Goal: Information Seeking & Learning: Learn about a topic

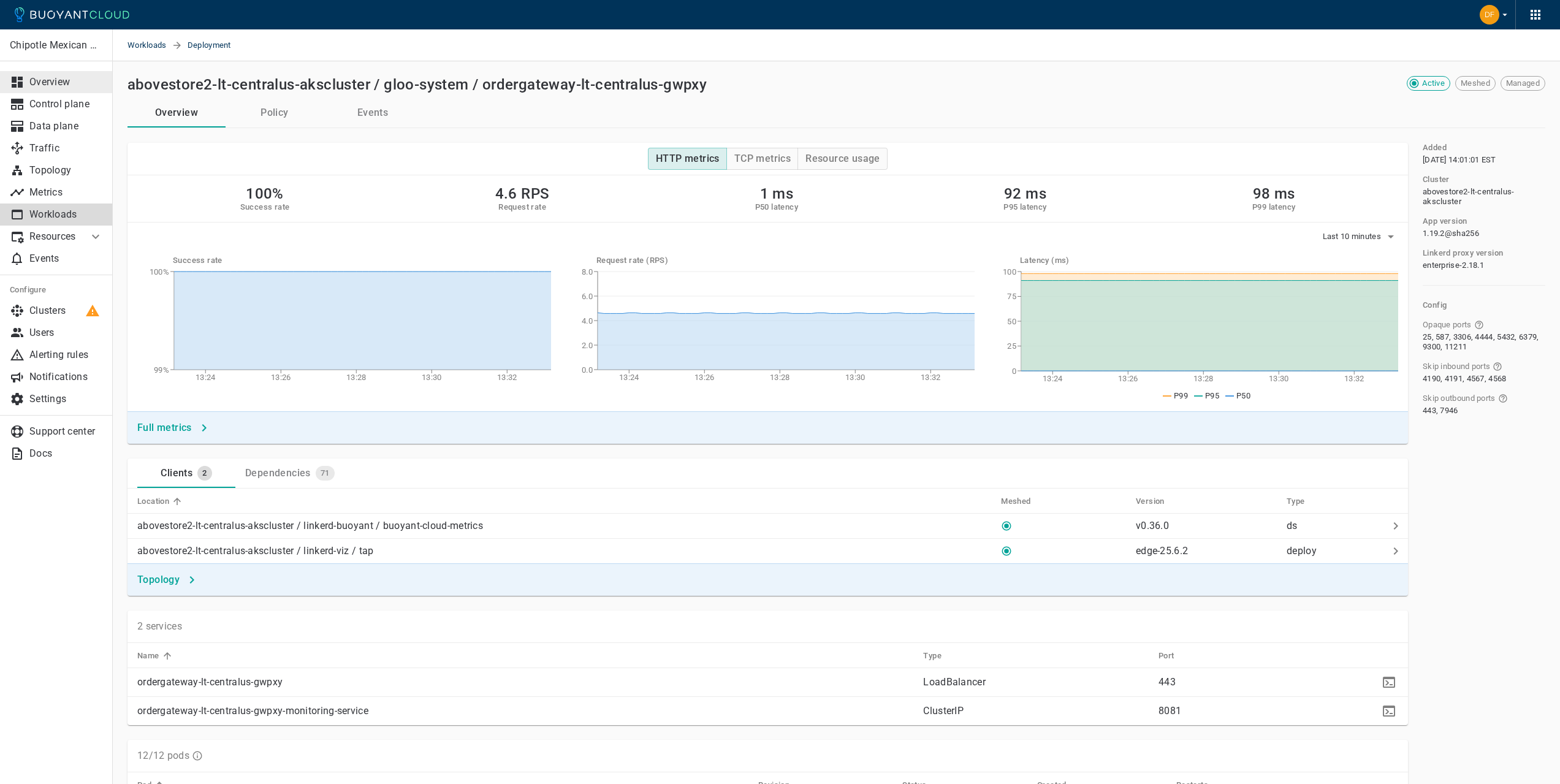
click at [46, 89] on link "Overview" at bounding box center [56, 82] width 113 height 22
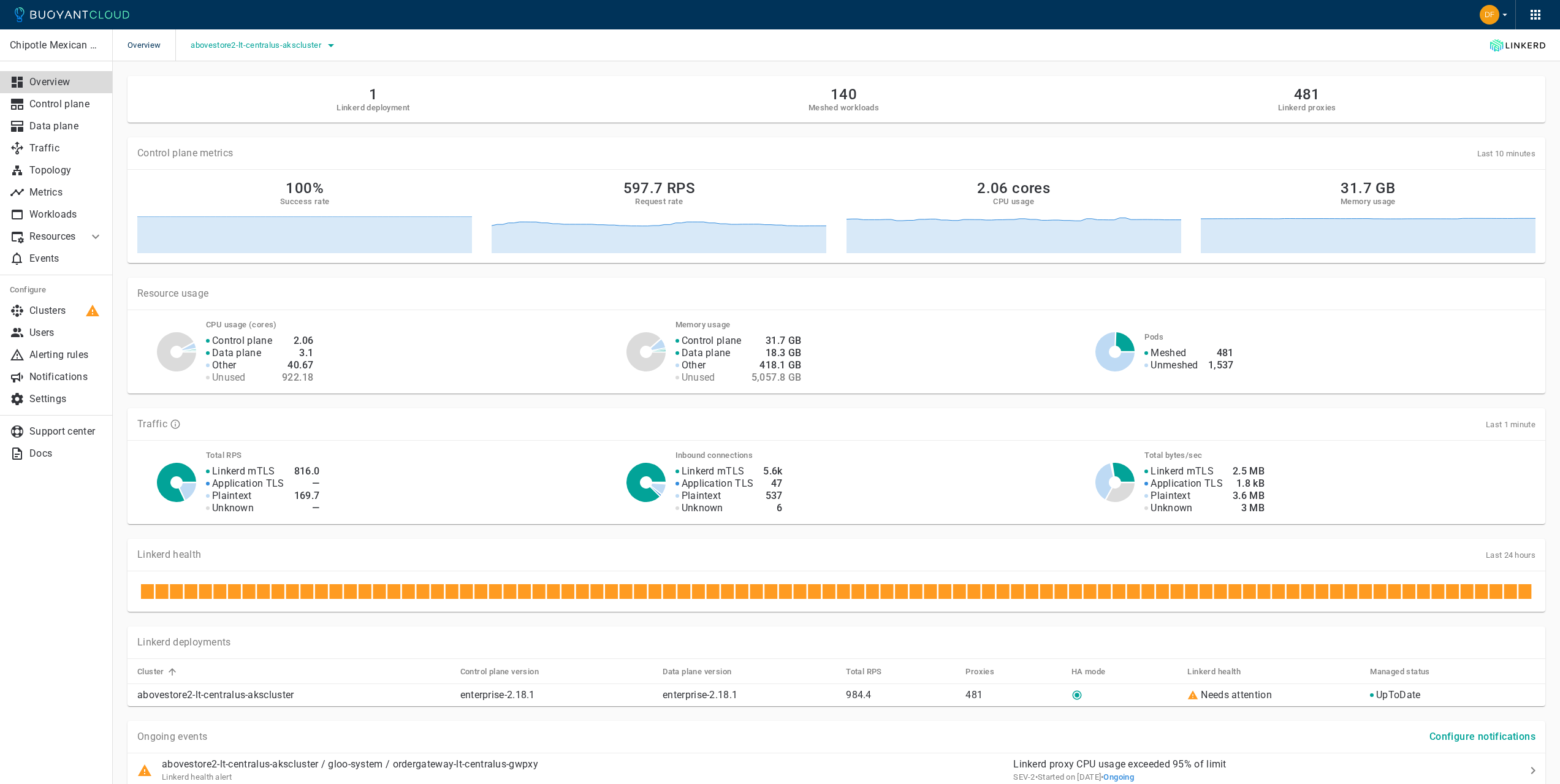
click at [301, 43] on span "abovestore2-lt-centralus-akscluster" at bounding box center [257, 45] width 133 height 10
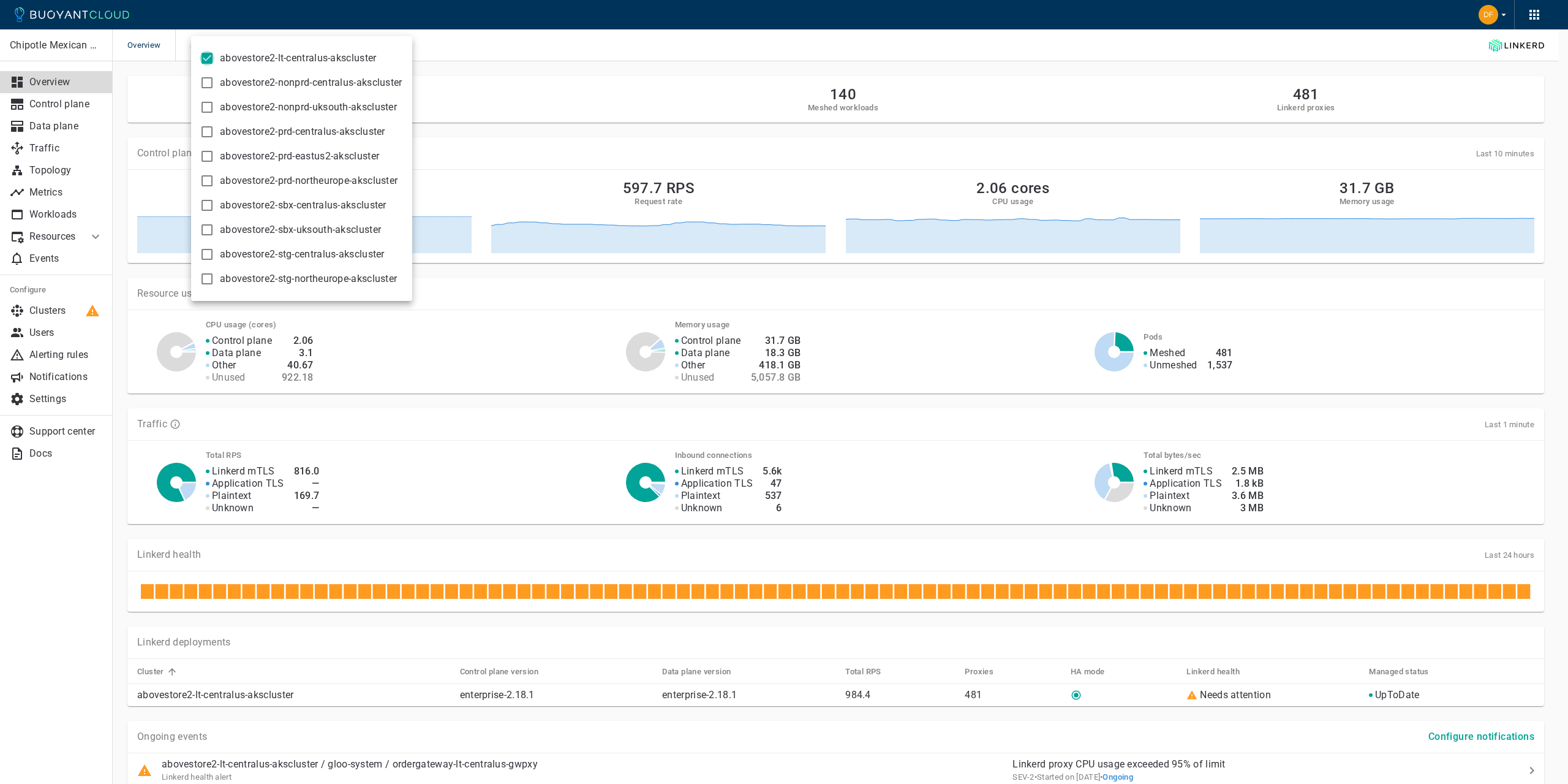
click at [209, 55] on input "abovestore2-lt-centralus-akscluster" at bounding box center [207, 58] width 15 height 15
checkbox input "false"
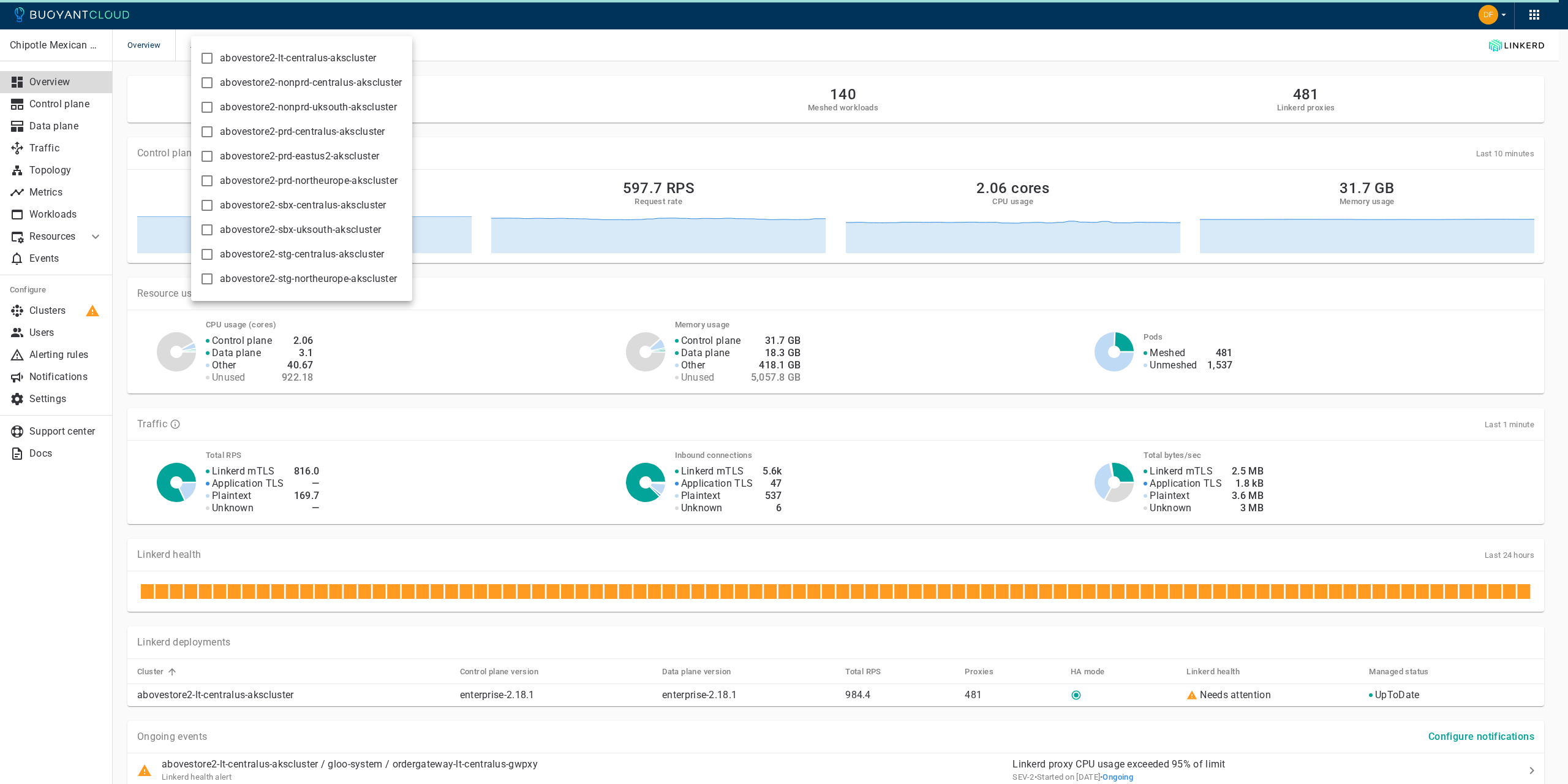
click at [202, 135] on input "abovestore2-prd-centralus-akscluster" at bounding box center [207, 132] width 15 height 15
checkbox input "true"
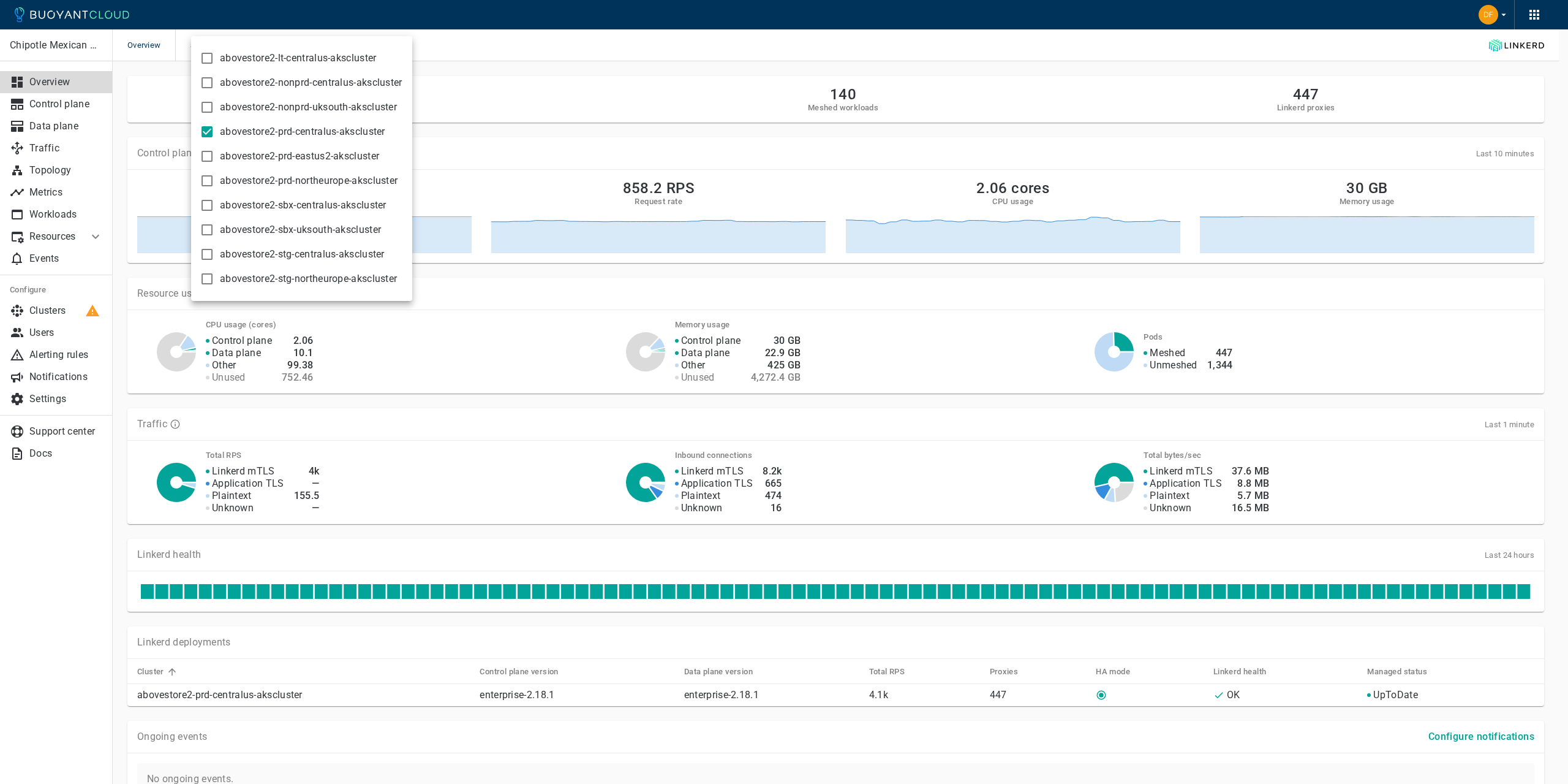
click at [968, 408] on div at bounding box center [784, 392] width 1568 height 784
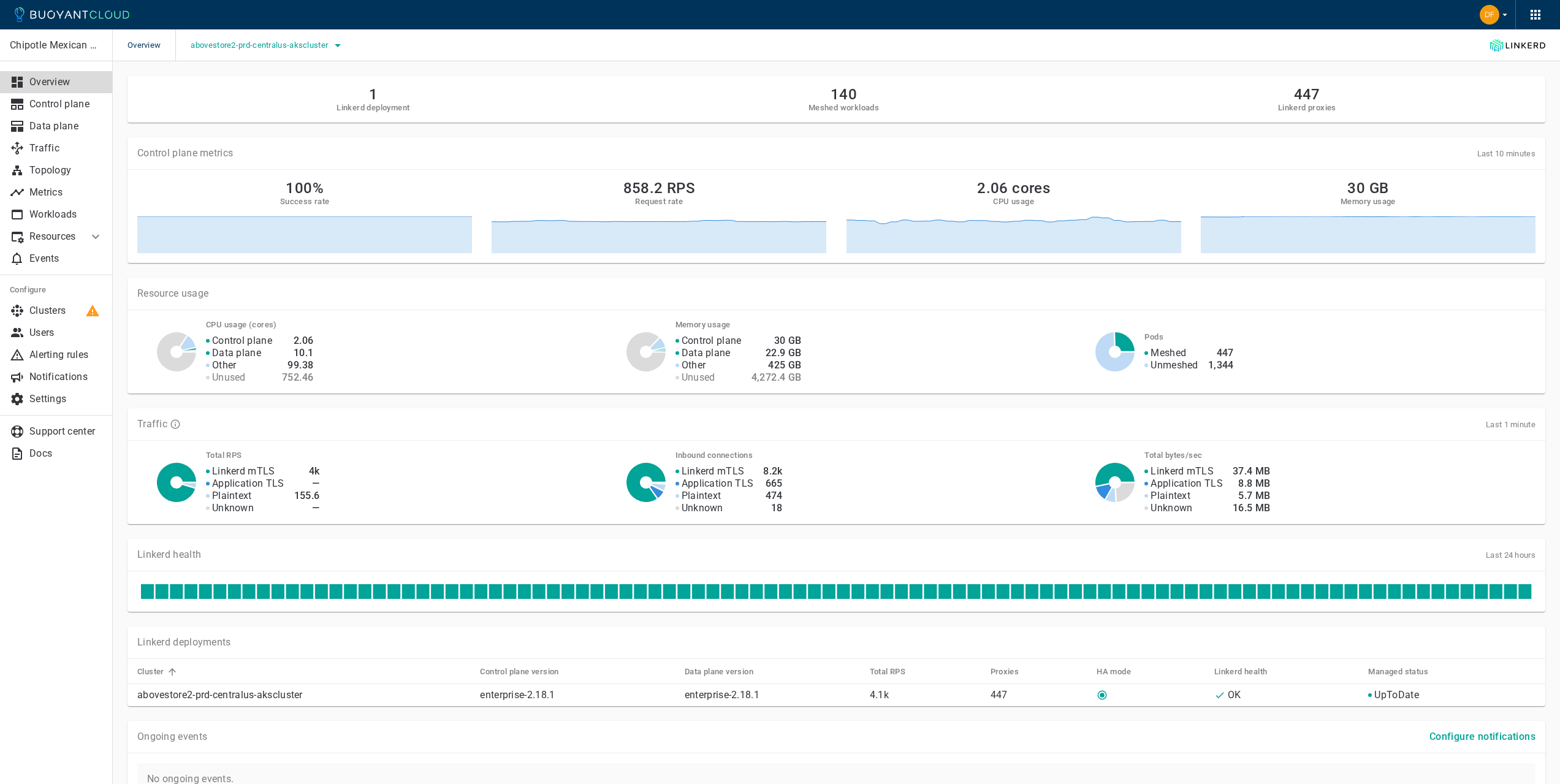
click at [223, 45] on span "abovestore2-prd-centralus-akscluster" at bounding box center [261, 45] width 140 height 10
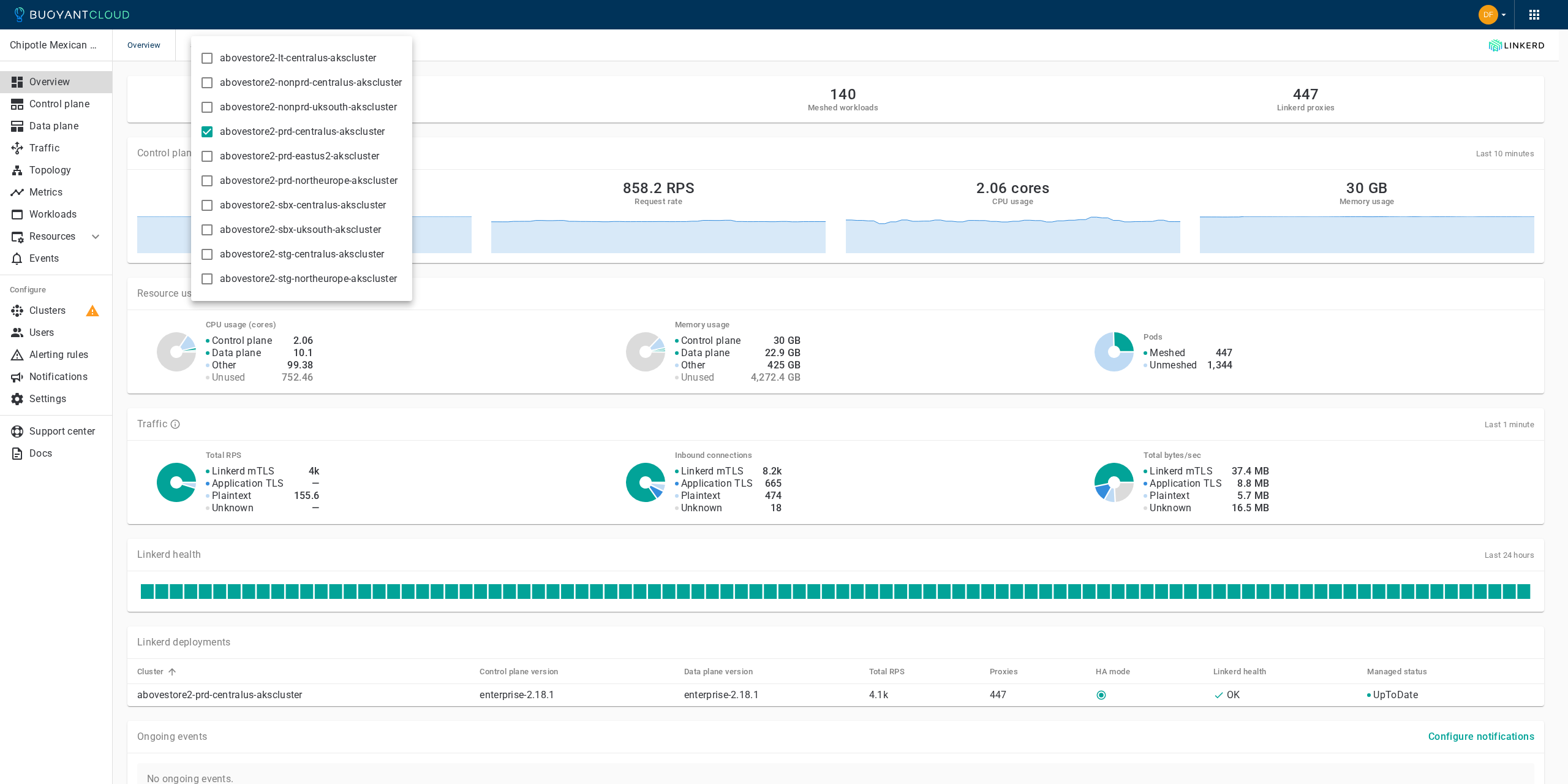
click at [209, 130] on input "abovestore2-prd-centralus-akscluster" at bounding box center [207, 132] width 15 height 15
checkbox input "false"
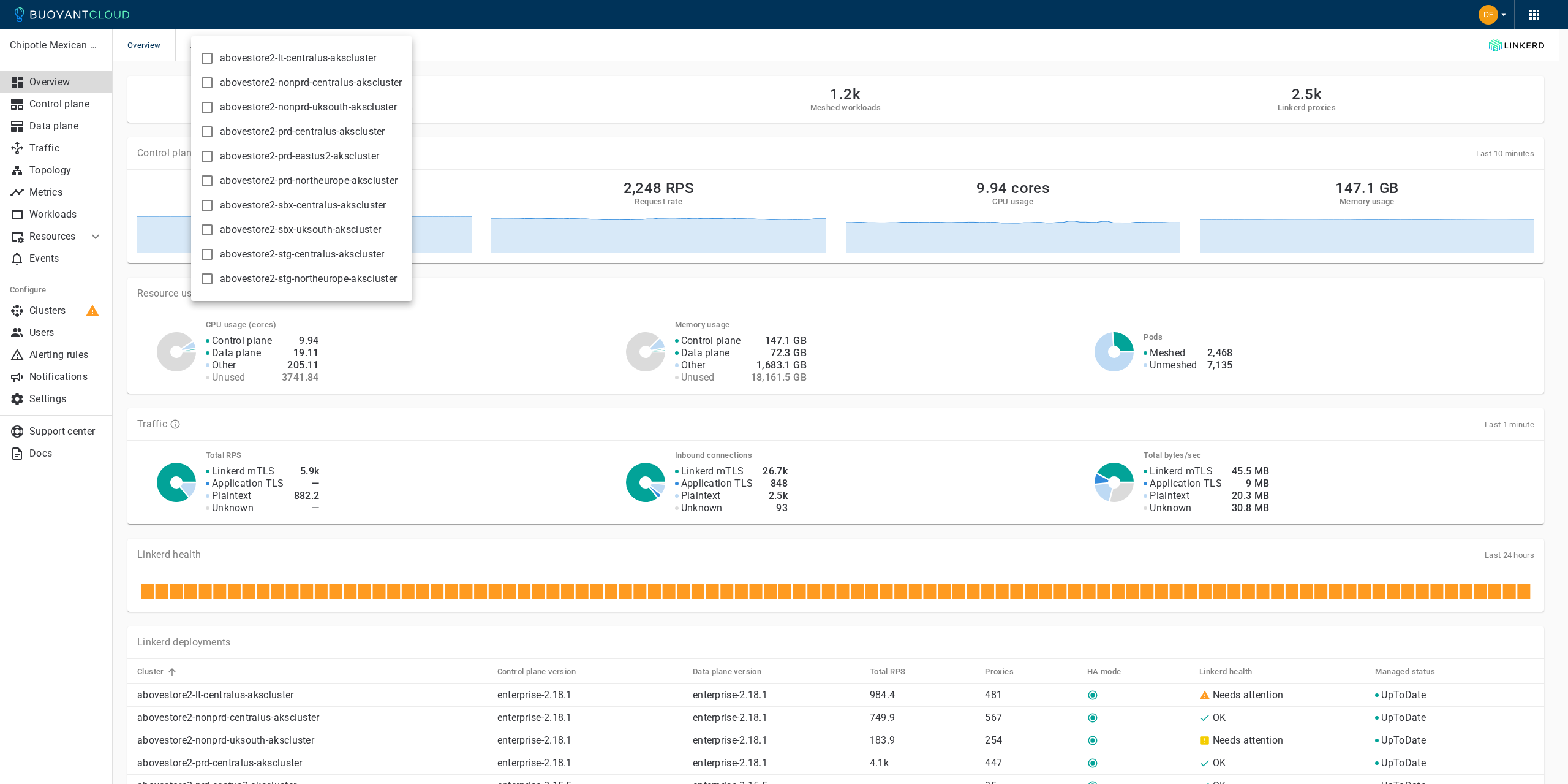
click at [205, 60] on input "abovestore2-lt-centralus-akscluster" at bounding box center [207, 58] width 15 height 15
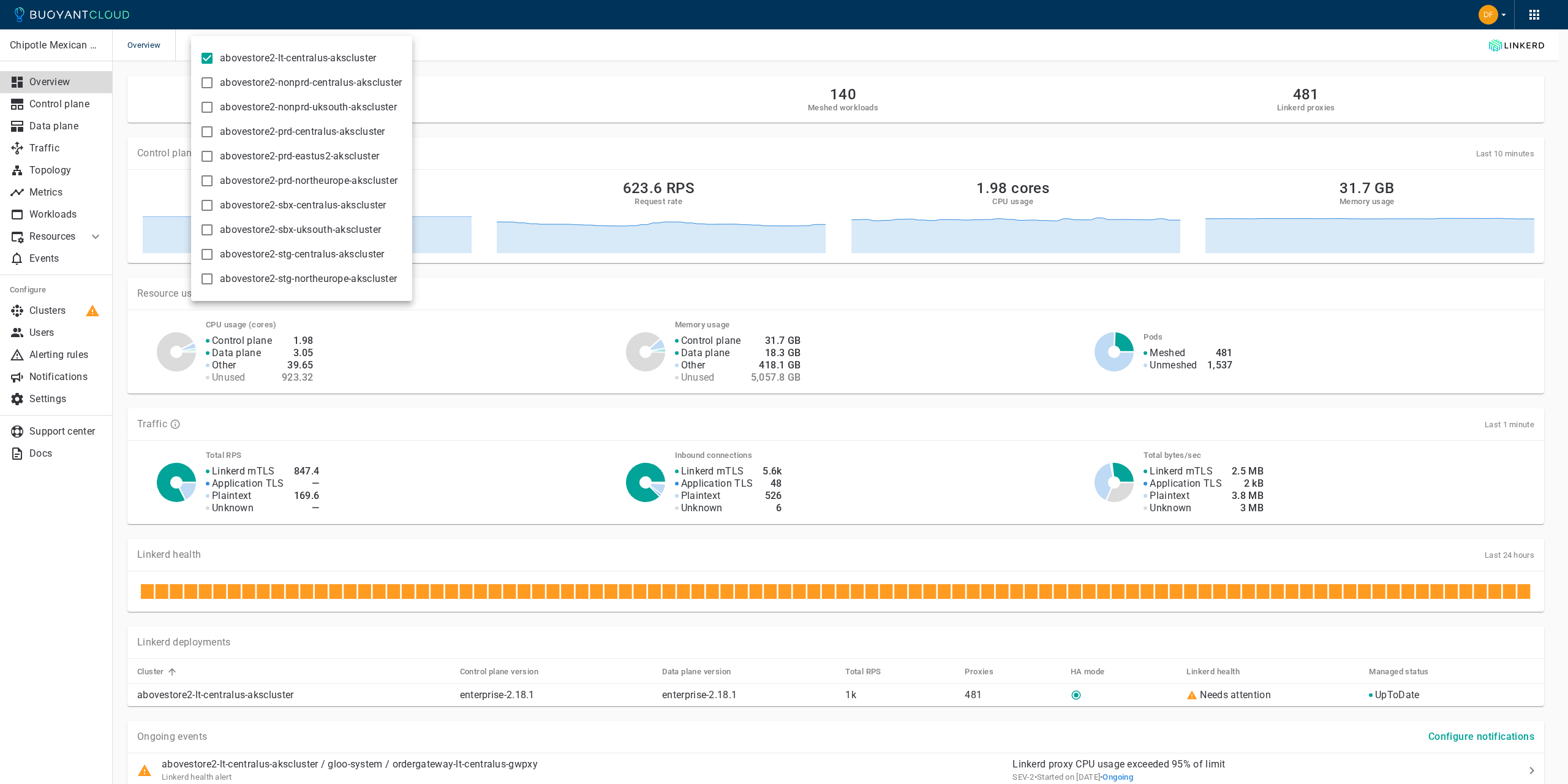
click at [205, 60] on input "abovestore2-lt-centralus-akscluster" at bounding box center [207, 58] width 15 height 15
checkbox input "false"
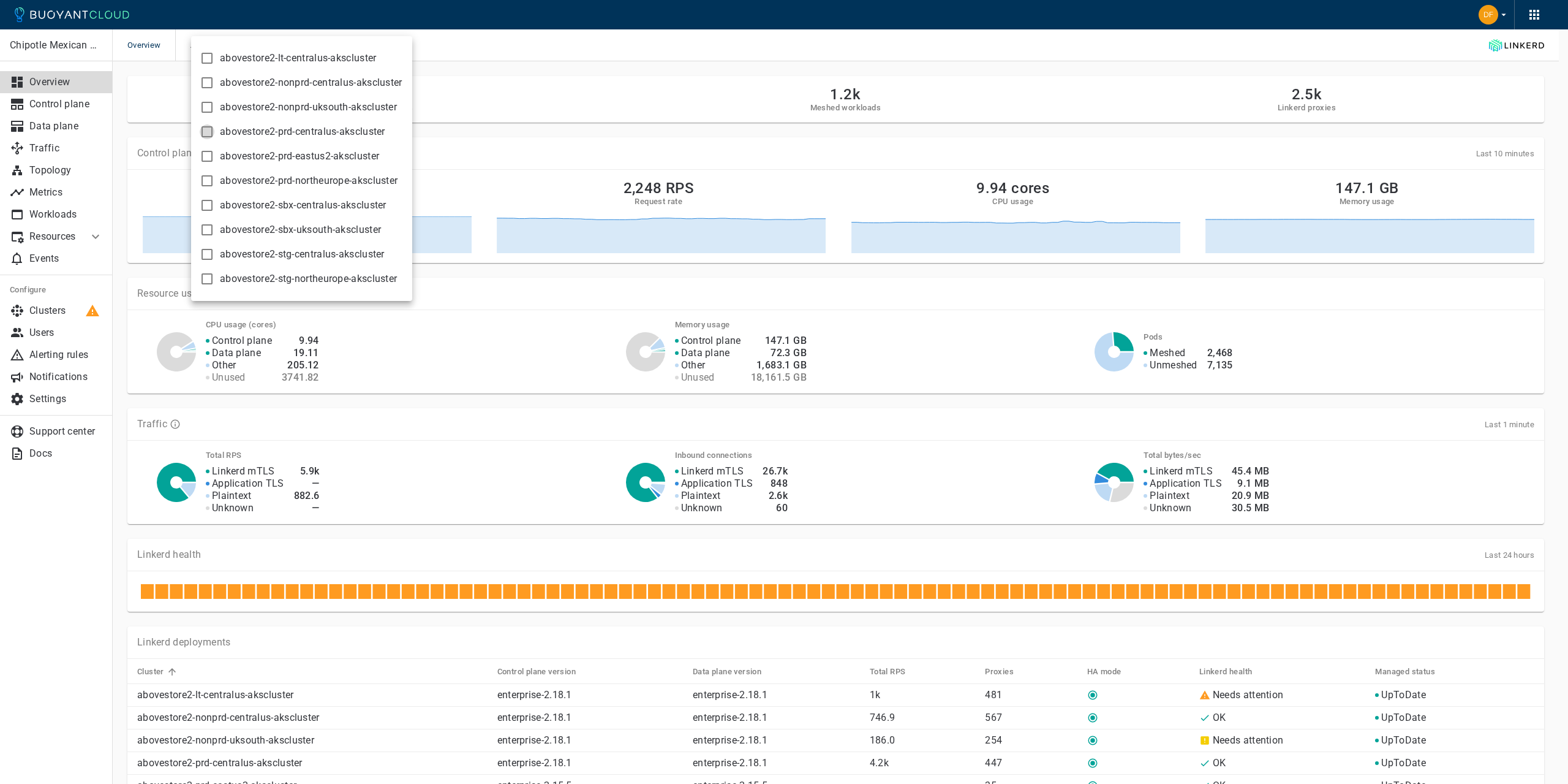
click at [208, 135] on input "abovestore2-prd-centralus-akscluster" at bounding box center [207, 132] width 15 height 15
checkbox input "true"
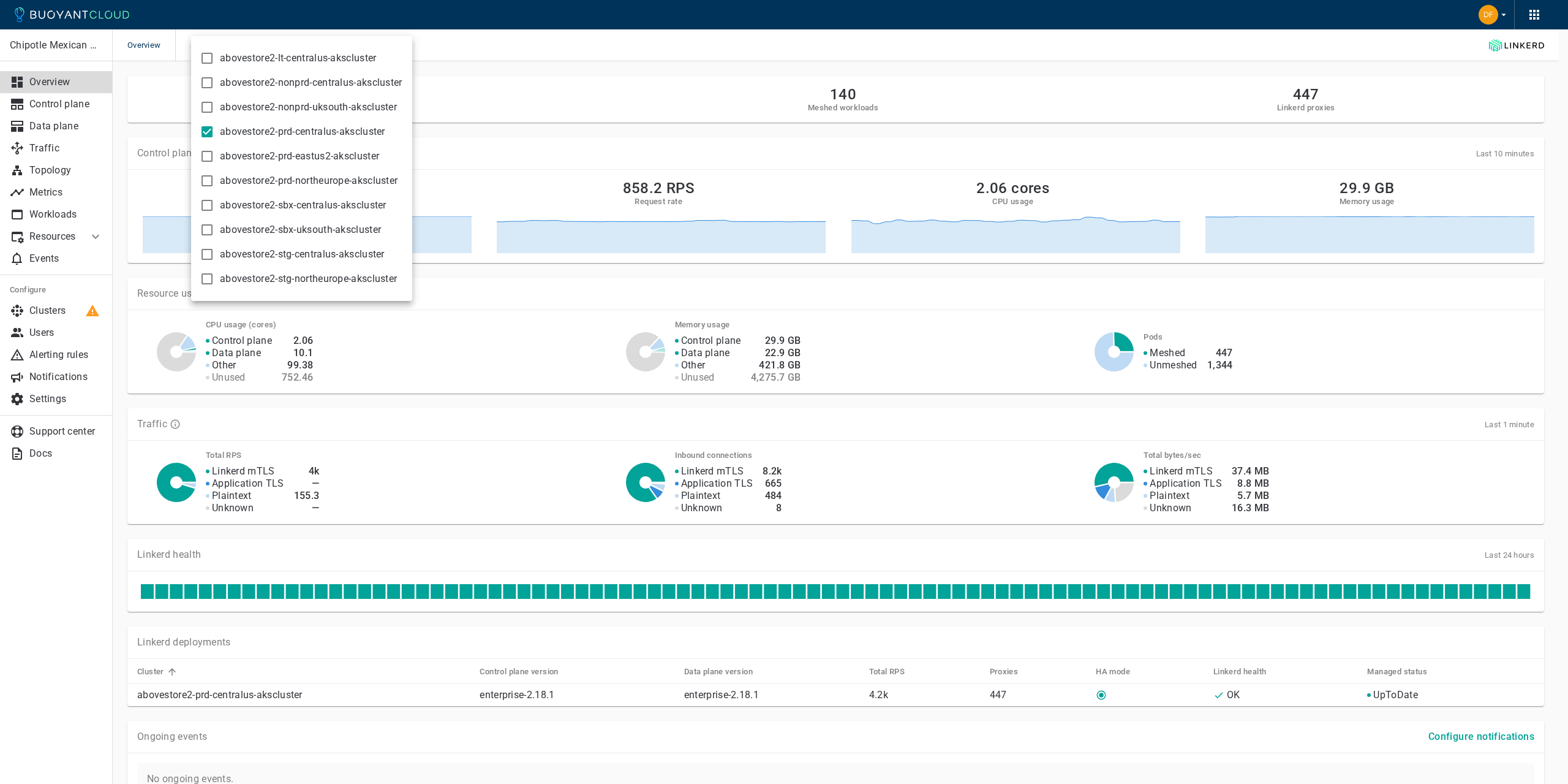
click at [1215, 402] on div at bounding box center [784, 392] width 1568 height 784
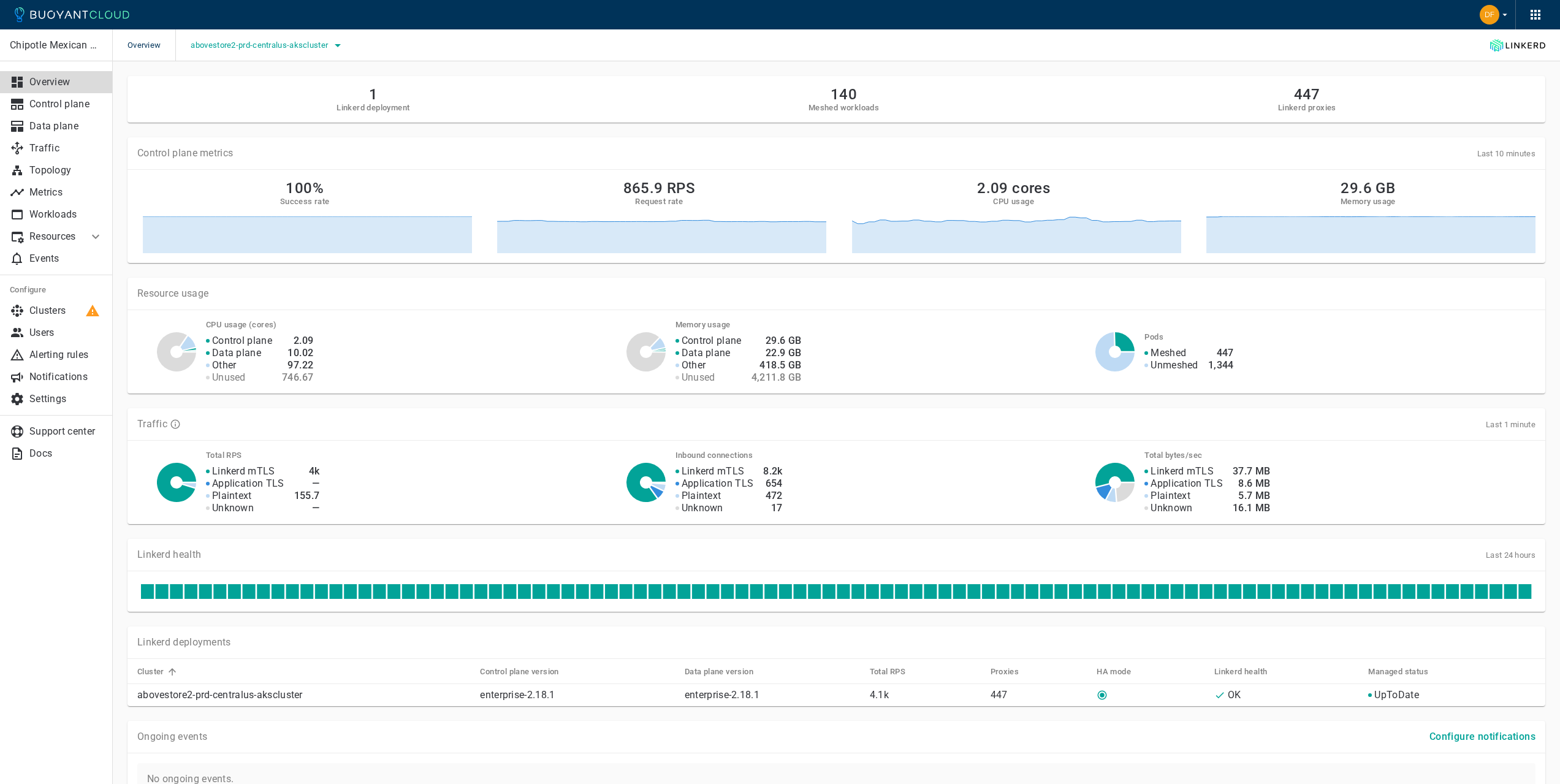
click at [343, 40] on icon "button" at bounding box center [338, 45] width 15 height 15
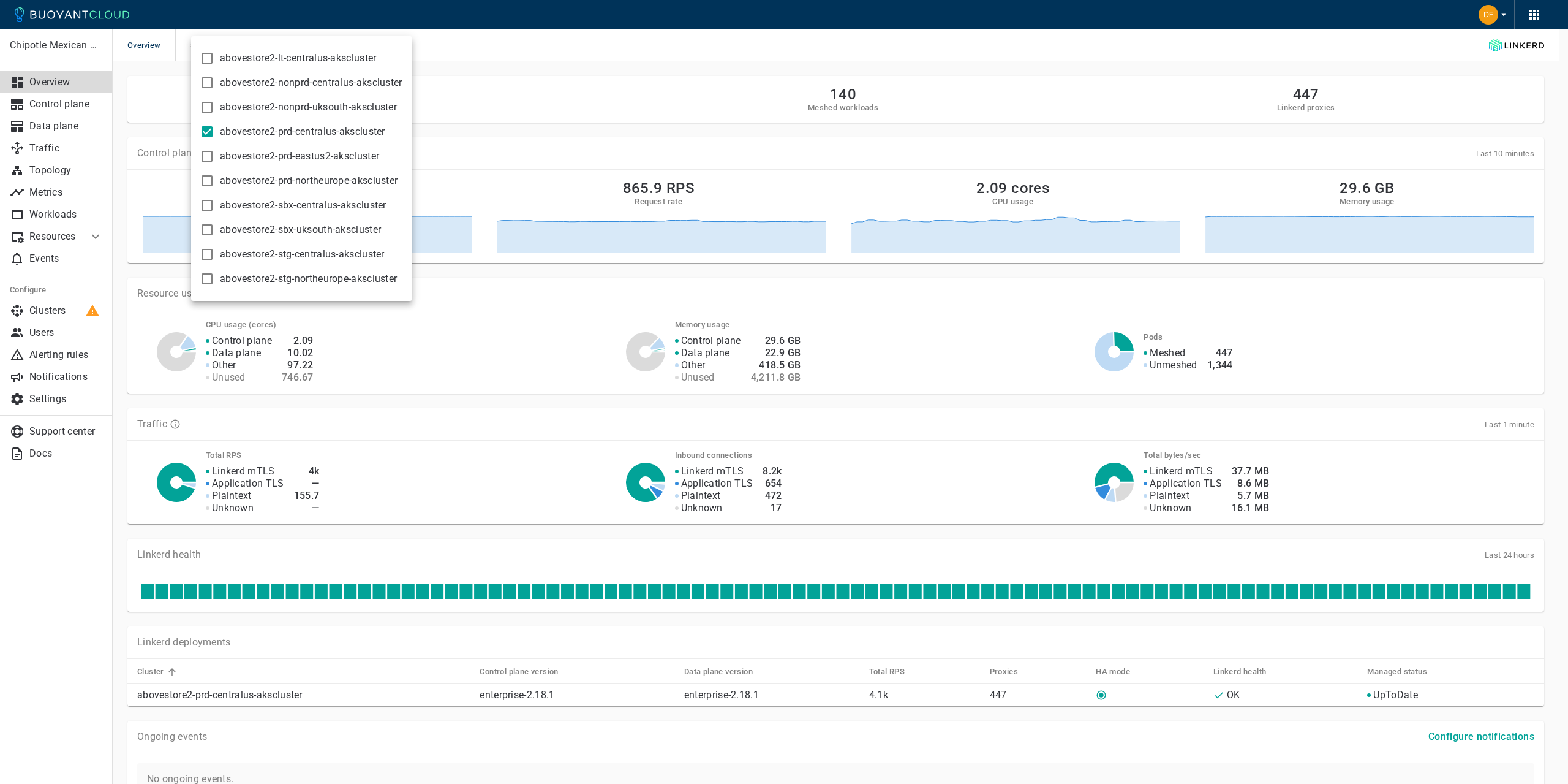
click at [207, 132] on input "abovestore2-prd-centralus-akscluster" at bounding box center [207, 132] width 15 height 15
checkbox input "false"
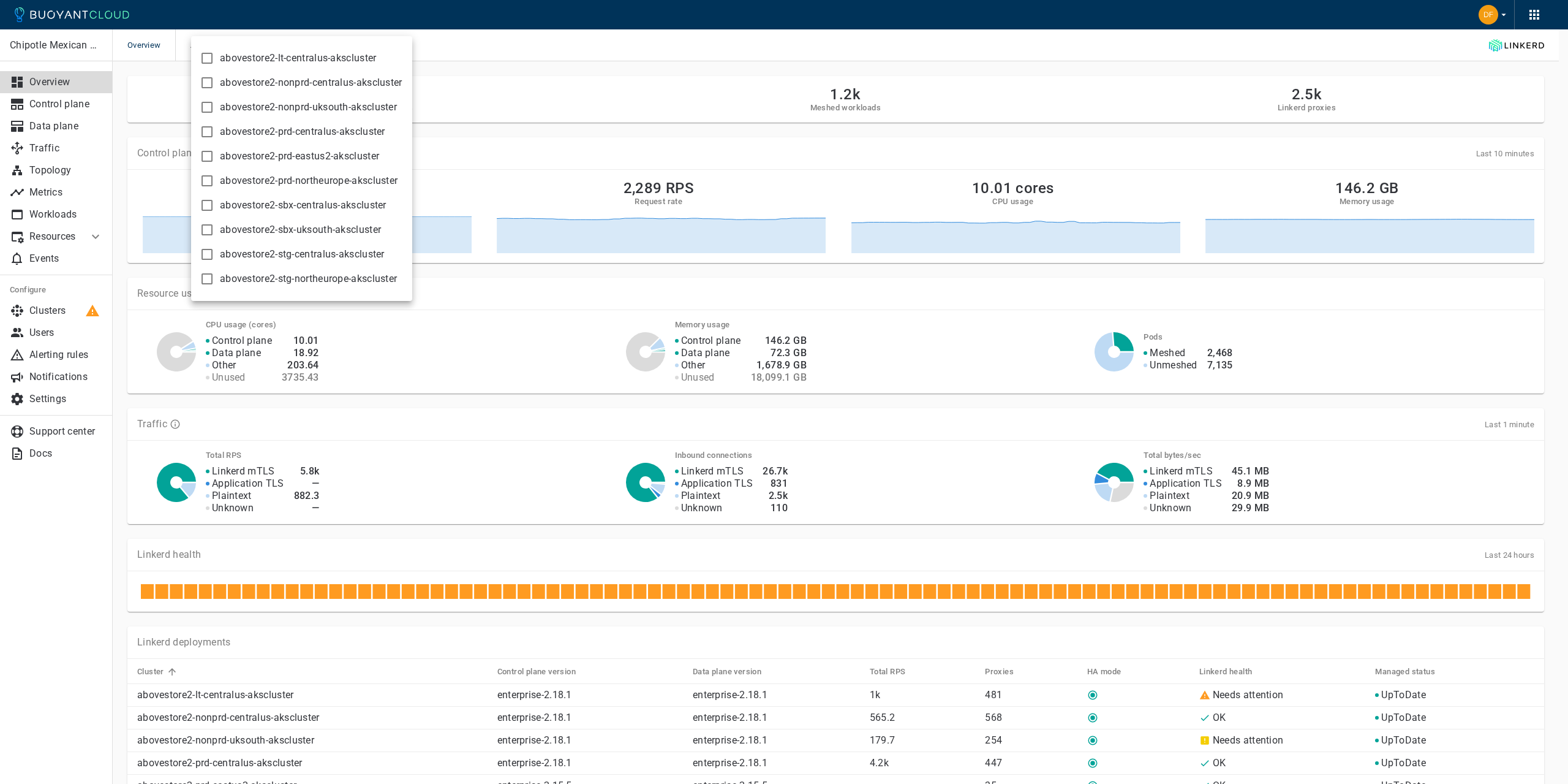
click at [207, 180] on input "abovestore2-prd-northeurope-akscluster" at bounding box center [207, 181] width 15 height 15
checkbox input "true"
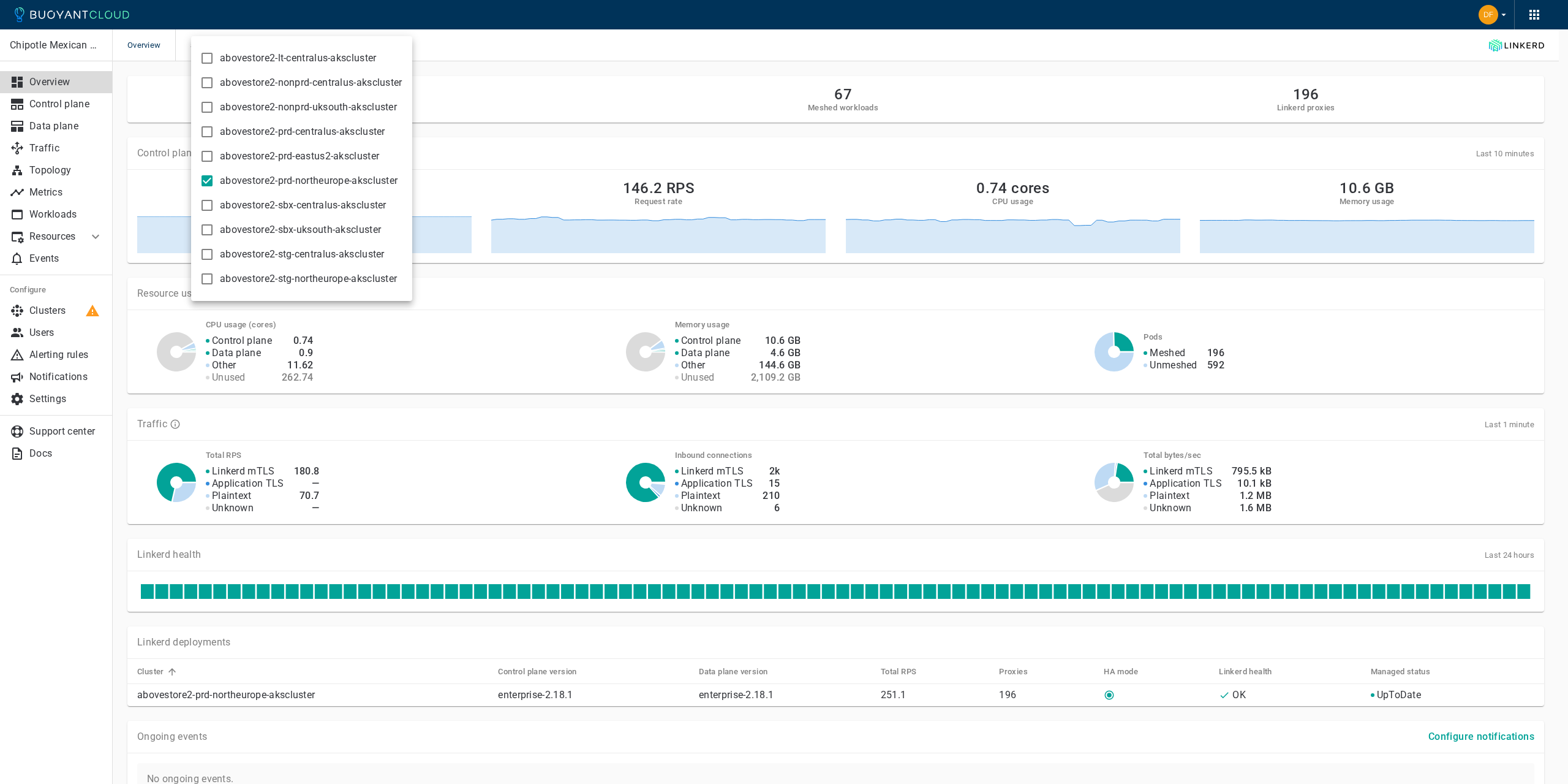
click at [1217, 401] on div at bounding box center [784, 392] width 1568 height 784
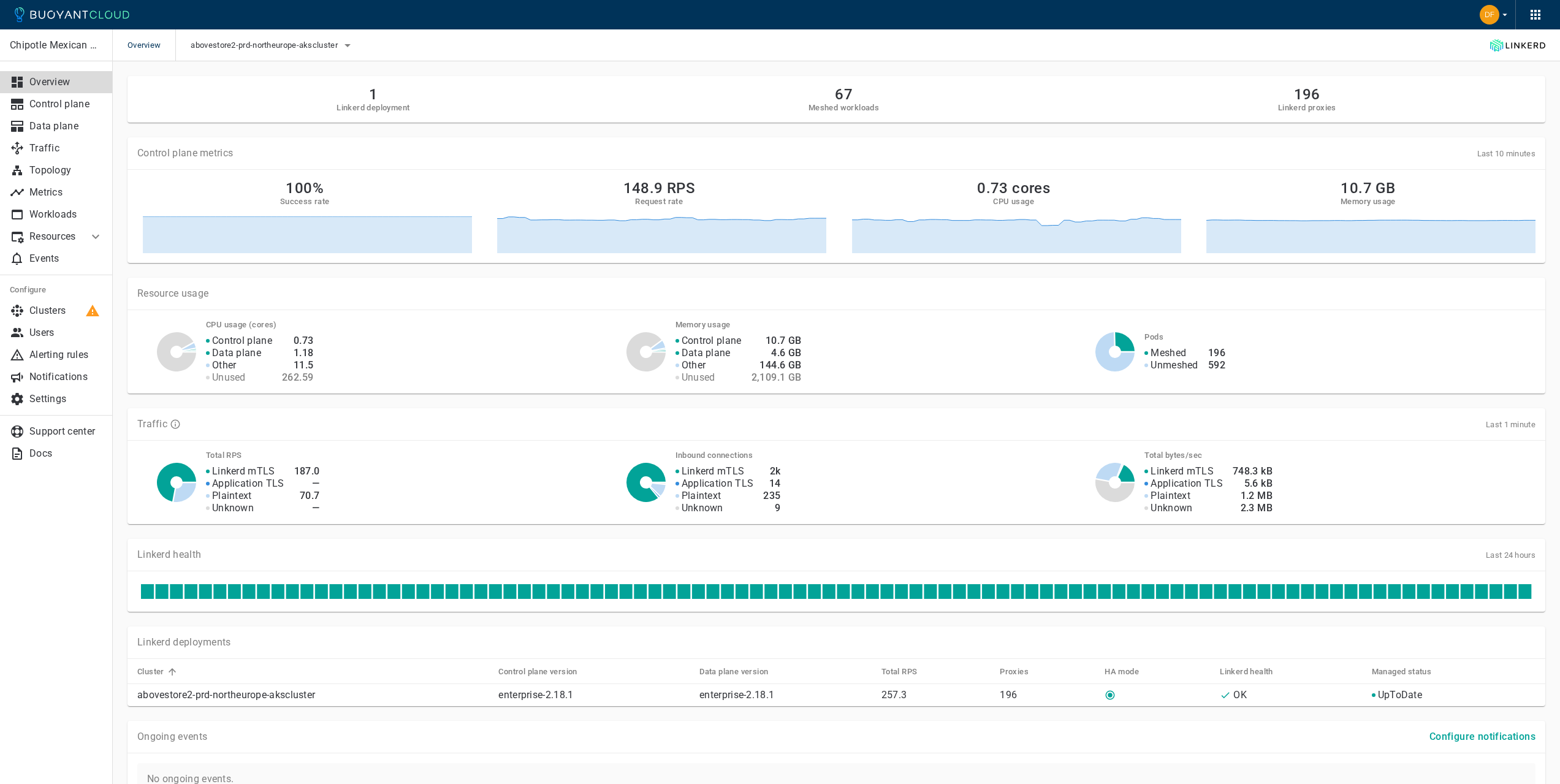
drag, startPoint x: 970, startPoint y: 400, endPoint x: 929, endPoint y: 440, distance: 57.3
click at [970, 400] on div "Traffic Last 1 minute Total RPS Linkerd mTLS Application TLS Plaintext Unknown …" at bounding box center [829, 458] width 1432 height 130
click at [1104, 356] on icon at bounding box center [1115, 352] width 40 height 40
click at [1164, 357] on p "Meshed" at bounding box center [1168, 352] width 36 height 12
click at [1126, 343] on icon at bounding box center [1125, 341] width 19 height 19
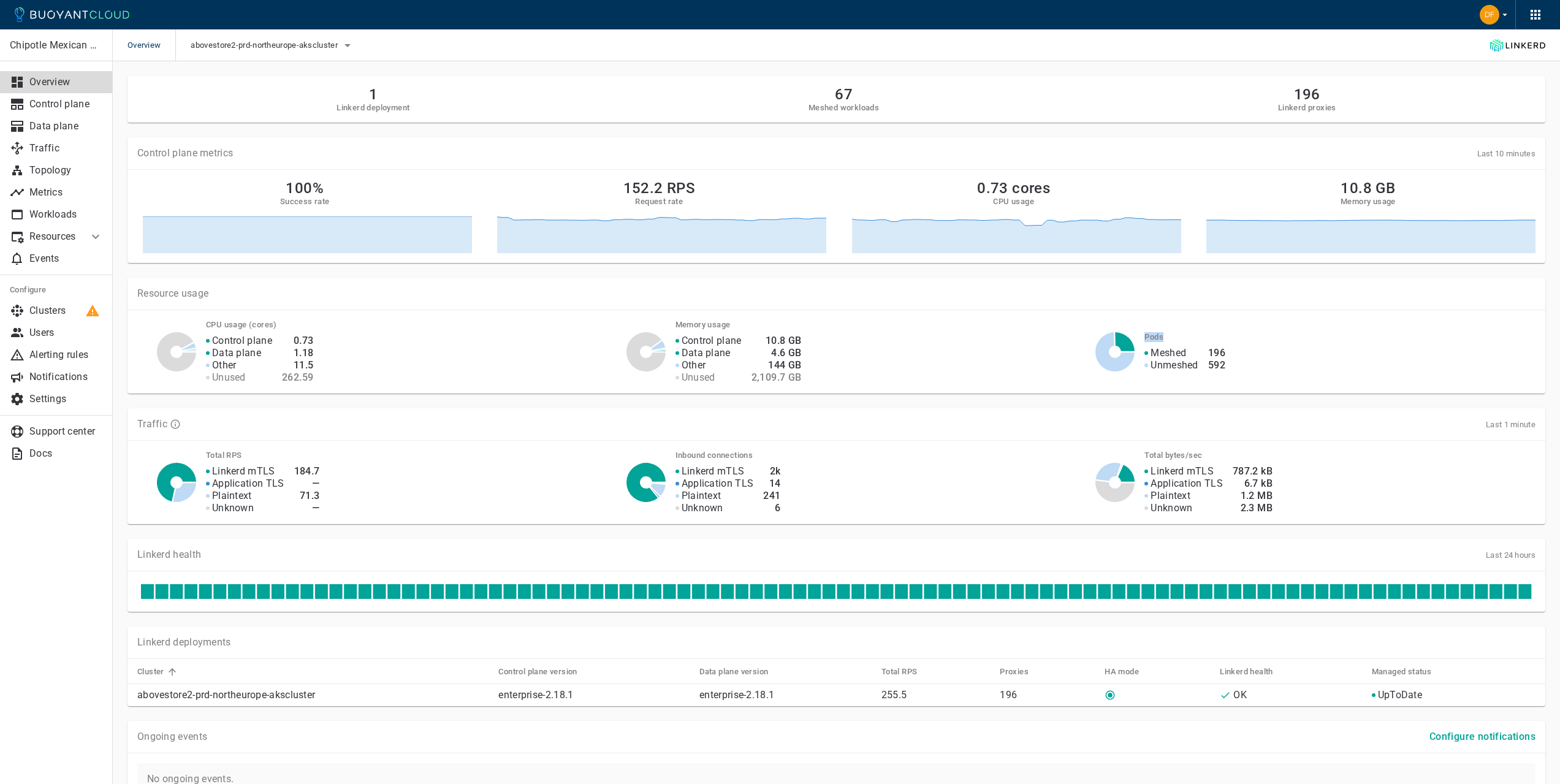
click at [1126, 343] on icon at bounding box center [1125, 341] width 19 height 19
click at [1165, 327] on div "Pods Meshed Unmeshed 196 592" at bounding box center [1335, 347] width 401 height 49
click at [1155, 367] on p "Unmeshed" at bounding box center [1174, 365] width 47 height 12
click at [311, 42] on span "abovestore2-prd-northeurope-akscluster" at bounding box center [265, 45] width 149 height 10
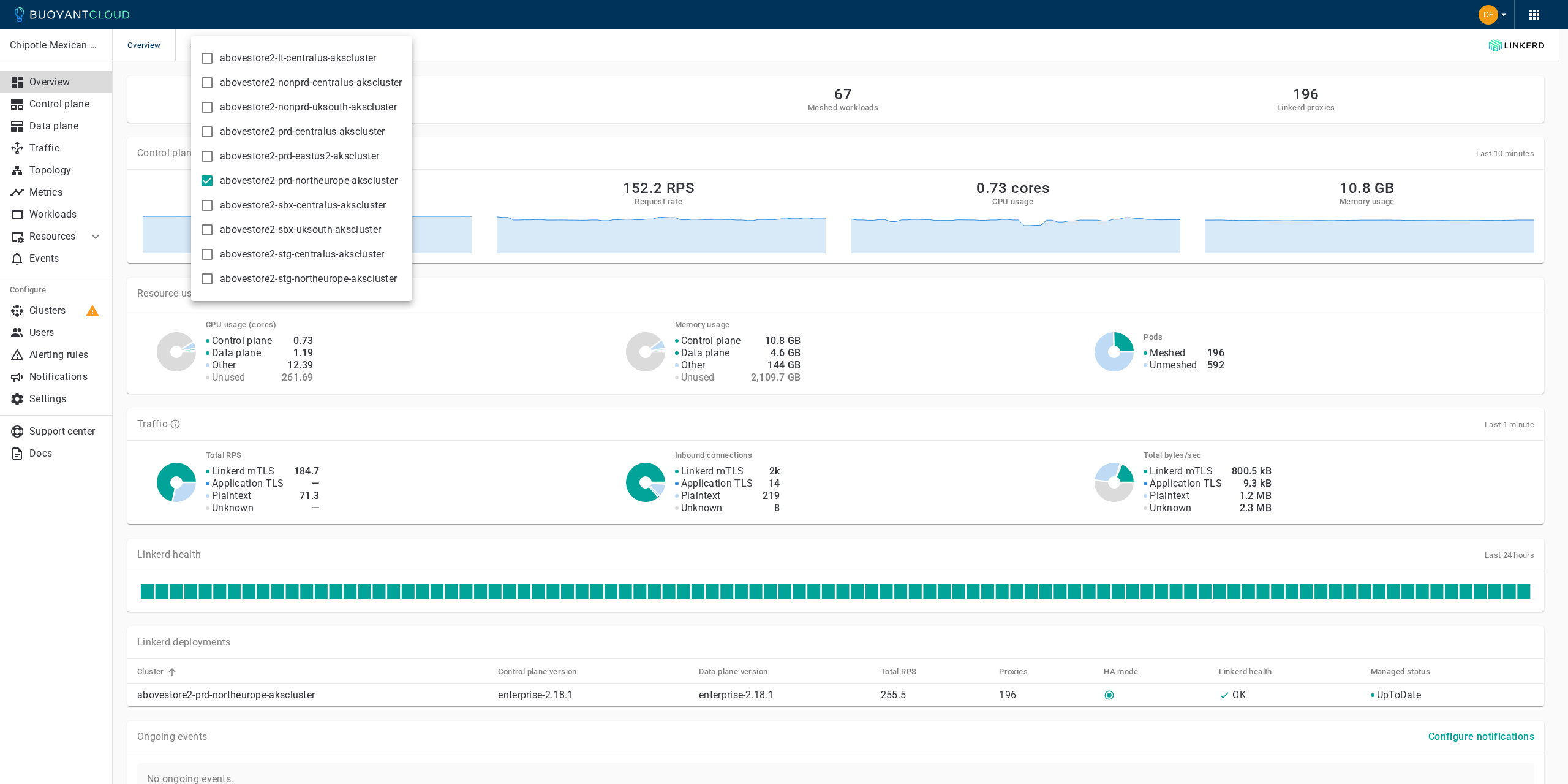
click at [206, 185] on input "abovestore2-prd-northeurope-akscluster" at bounding box center [207, 181] width 15 height 15
checkbox input "false"
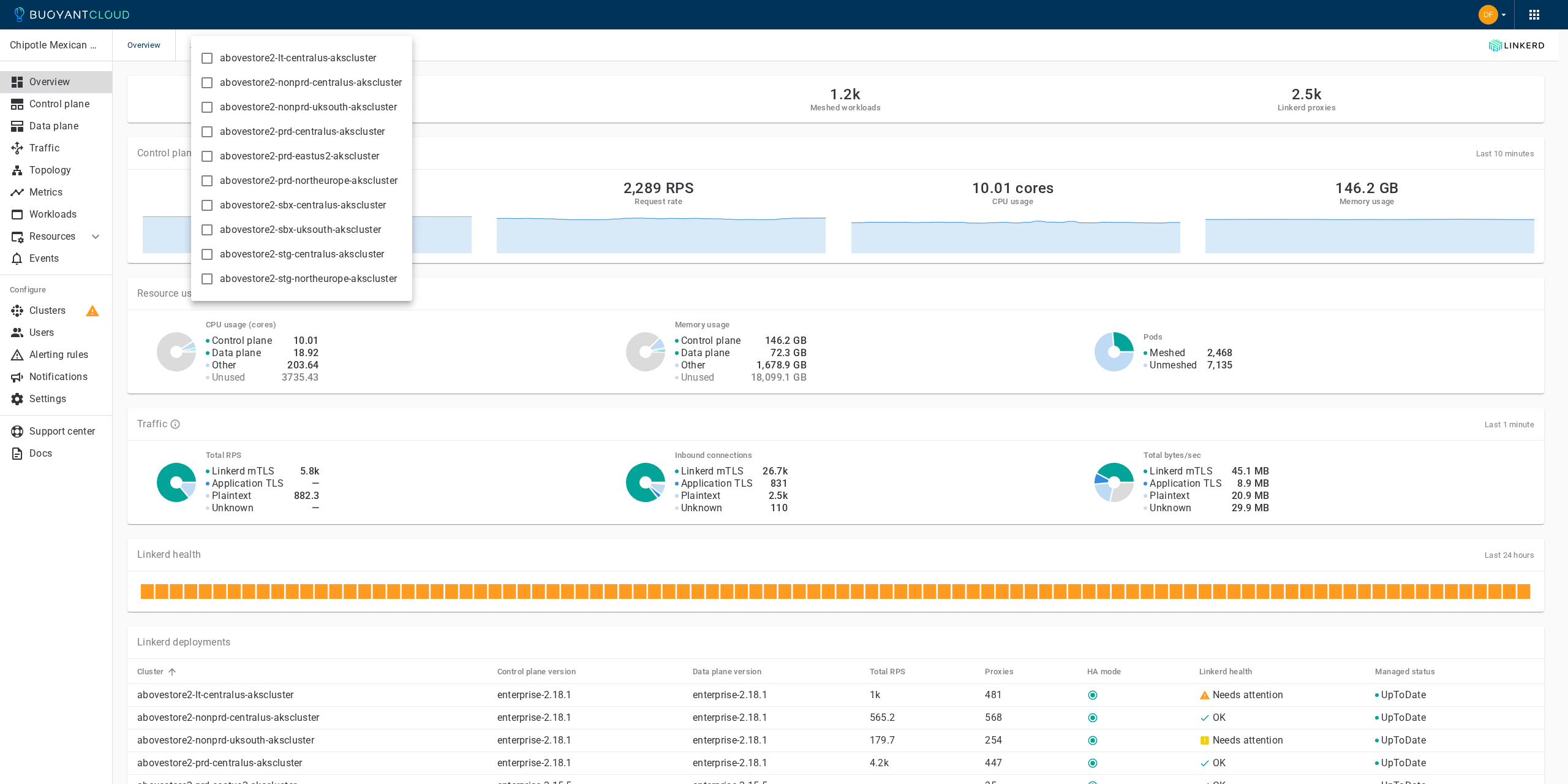
click at [210, 131] on input "abovestore2-prd-centralus-akscluster" at bounding box center [207, 132] width 15 height 15
checkbox input "true"
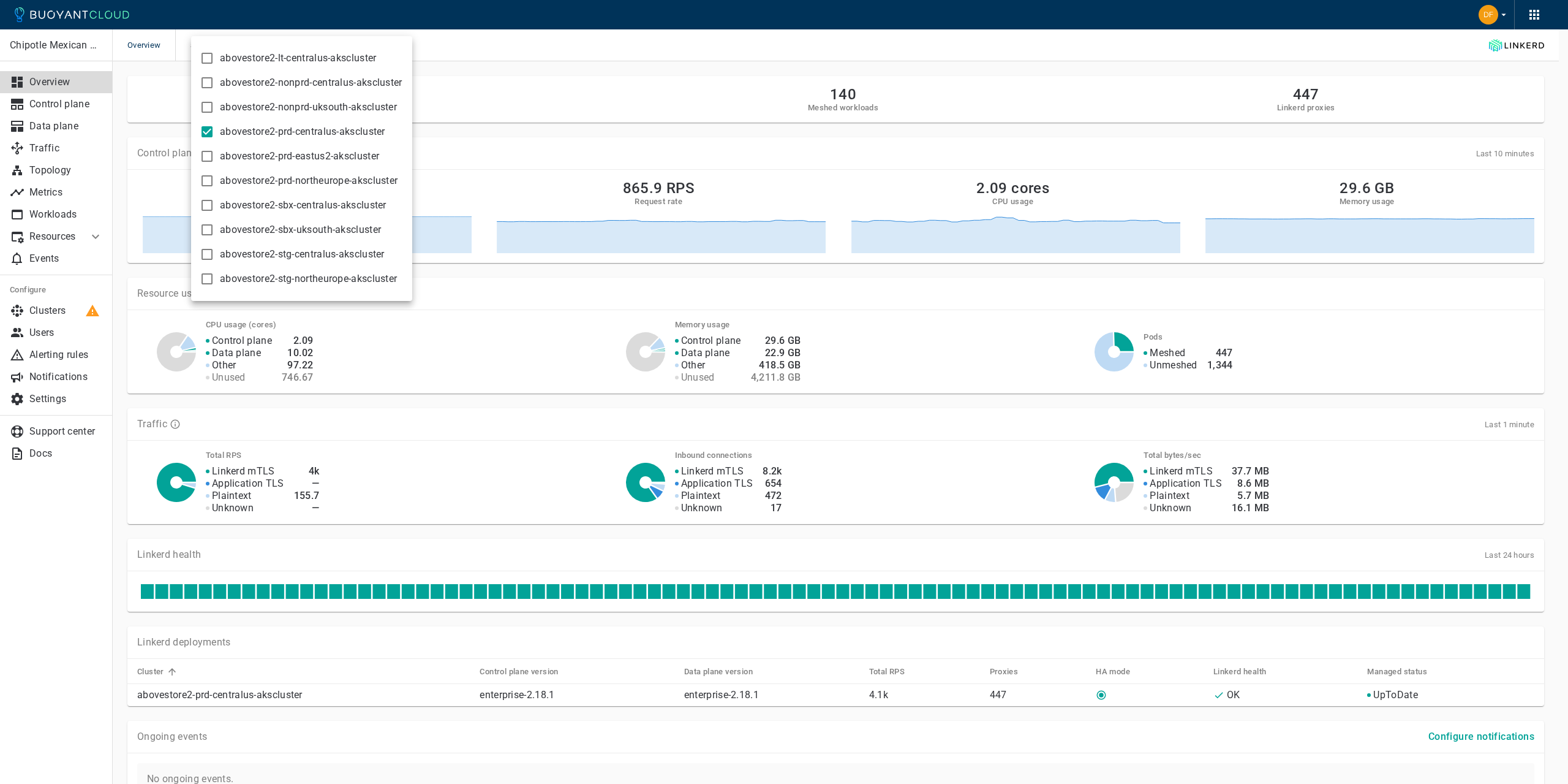
click at [857, 268] on div at bounding box center [784, 392] width 1568 height 784
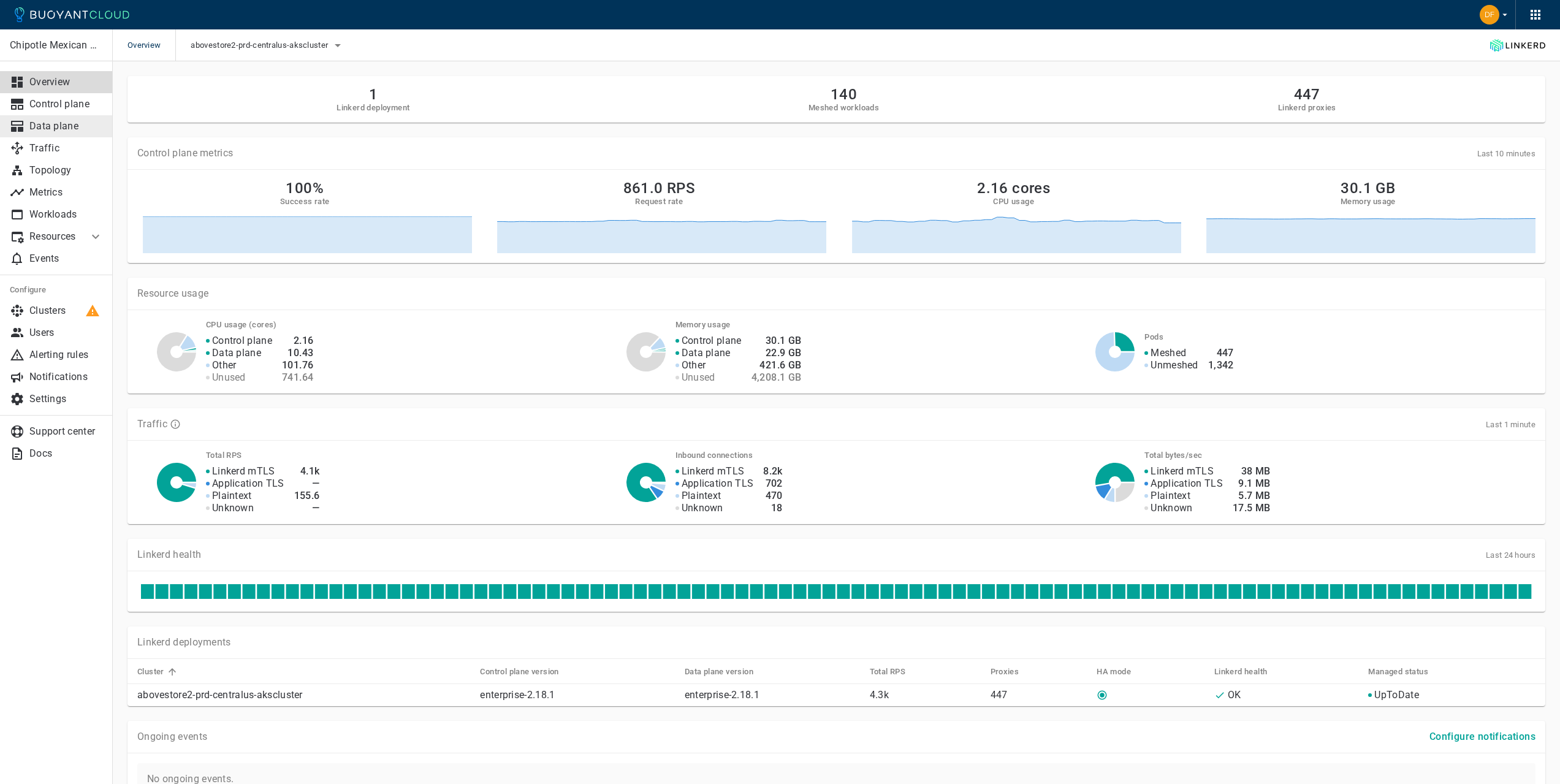
click at [57, 122] on p "Data plane" at bounding box center [65, 126] width 73 height 12
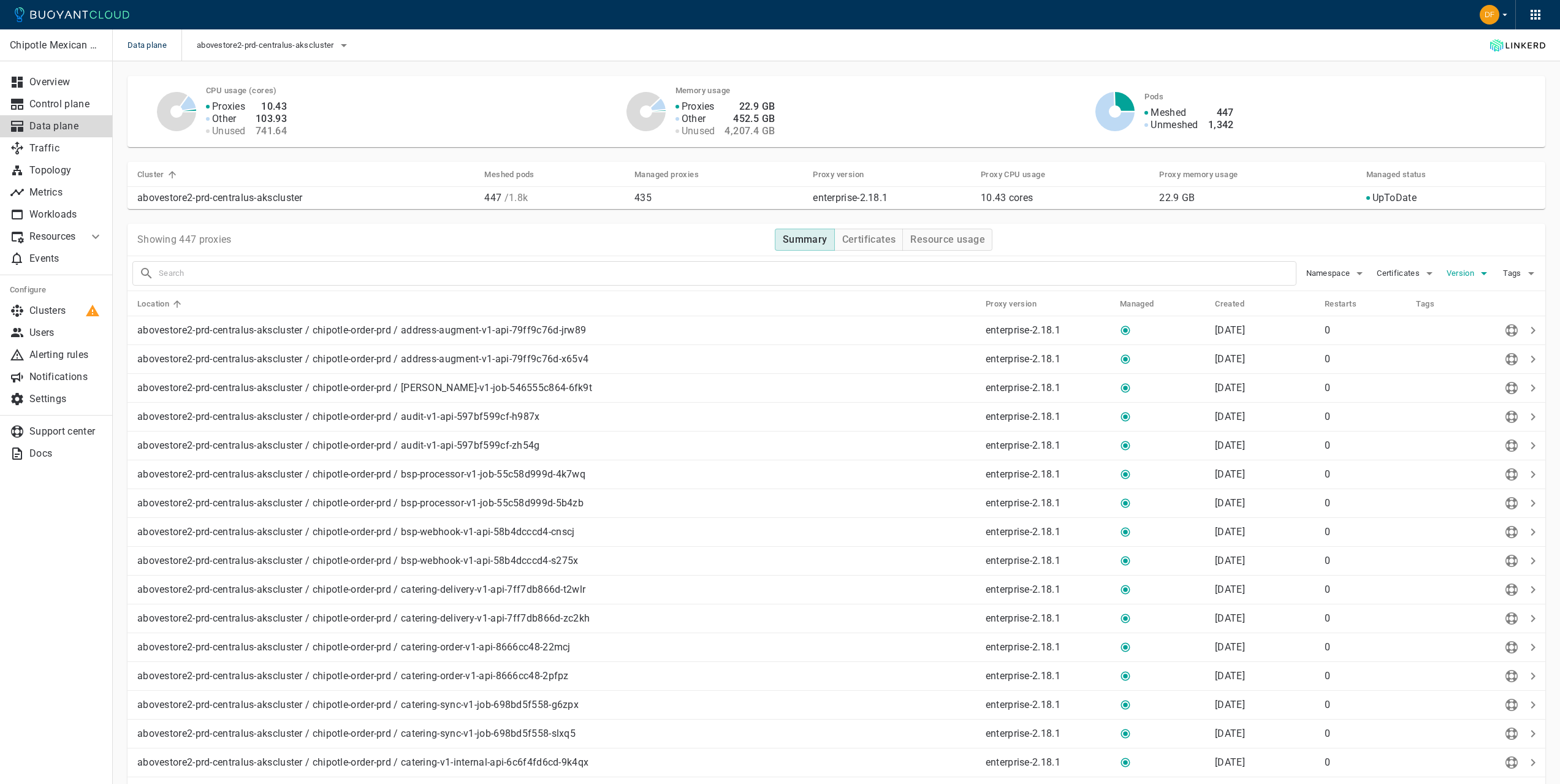
click at [1485, 272] on icon "button" at bounding box center [1484, 273] width 6 height 3
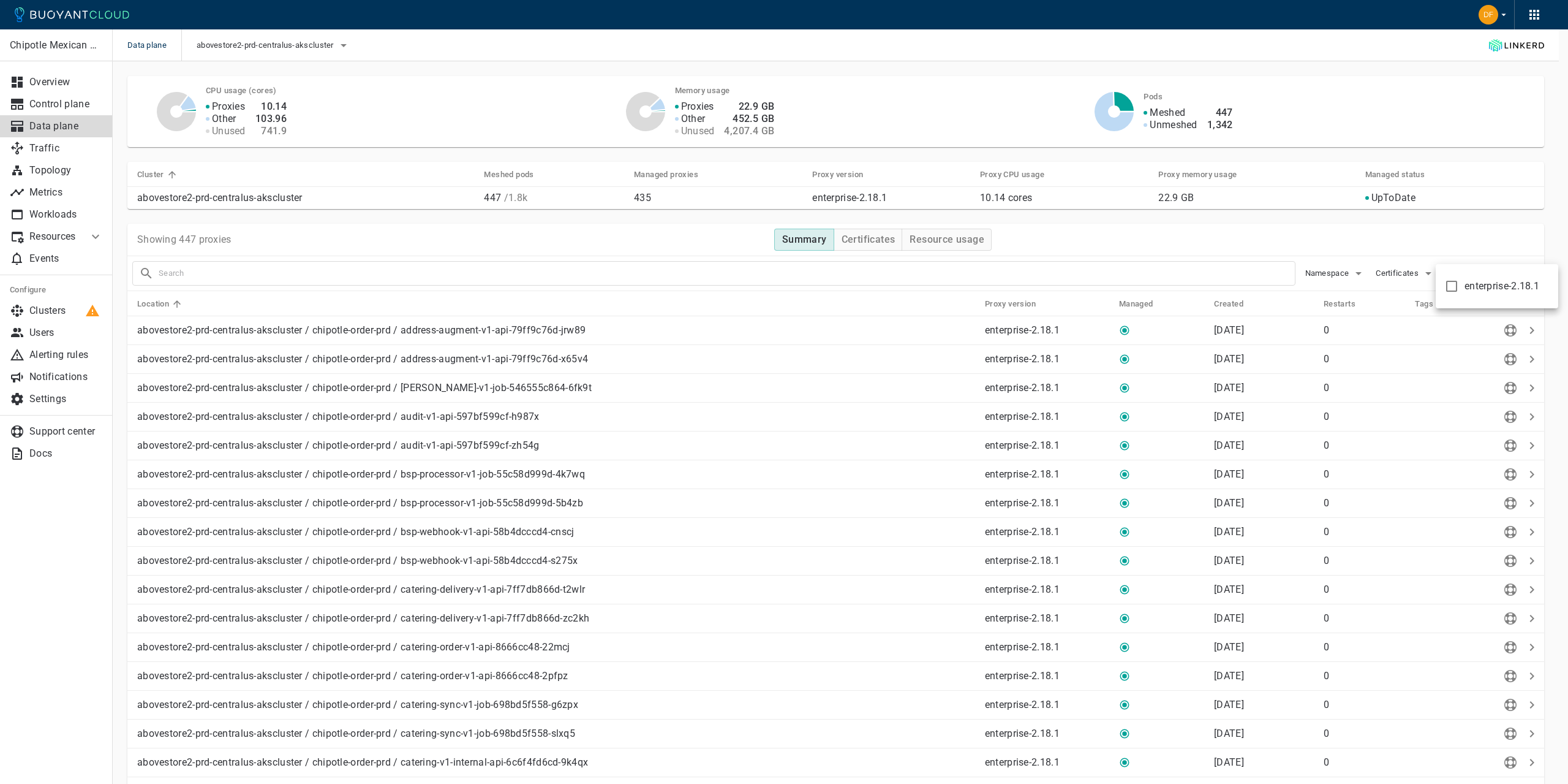
click at [1476, 255] on div at bounding box center [784, 392] width 1568 height 784
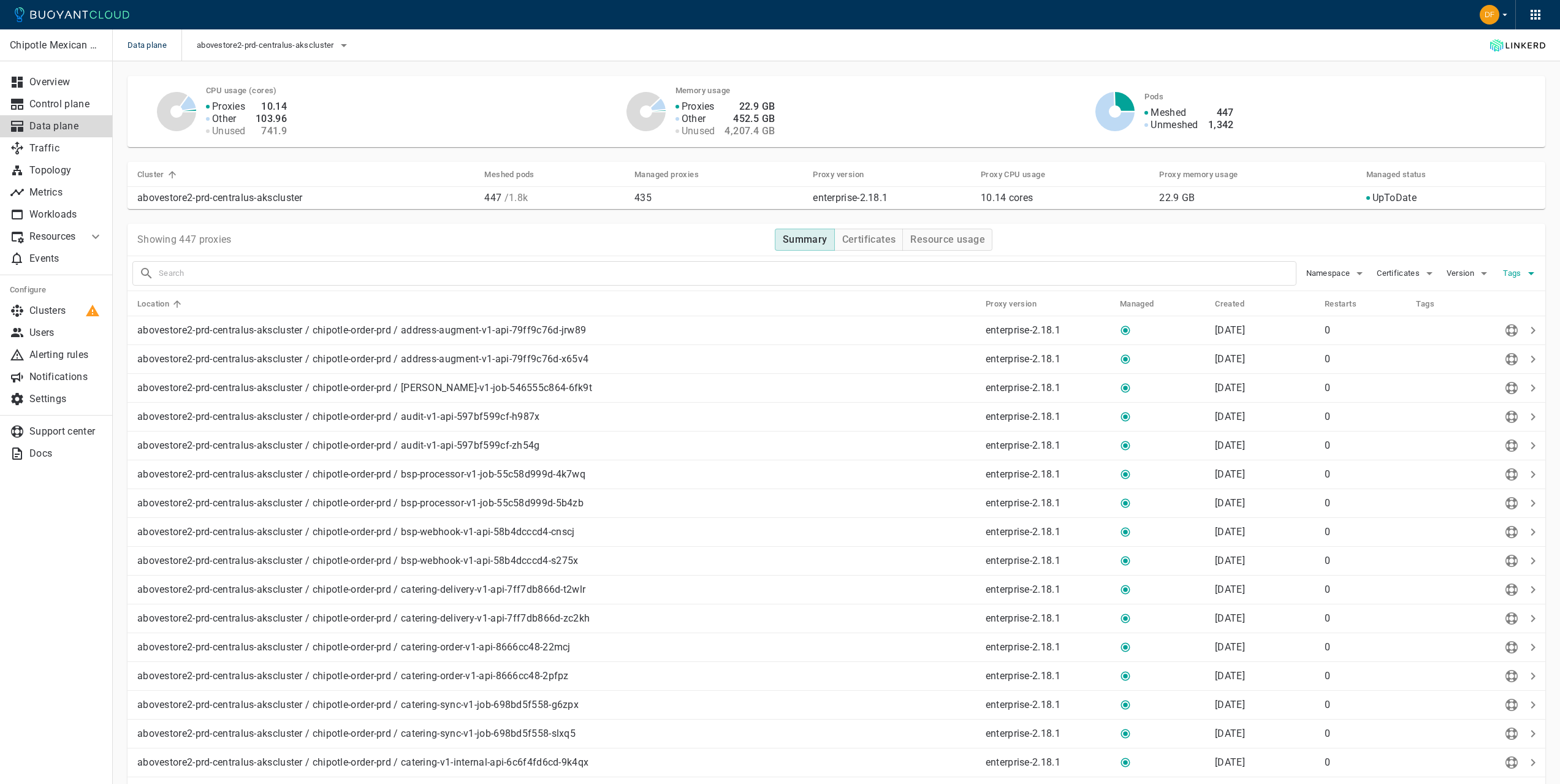
click at [1517, 275] on span "Tags" at bounding box center [1513, 273] width 20 height 10
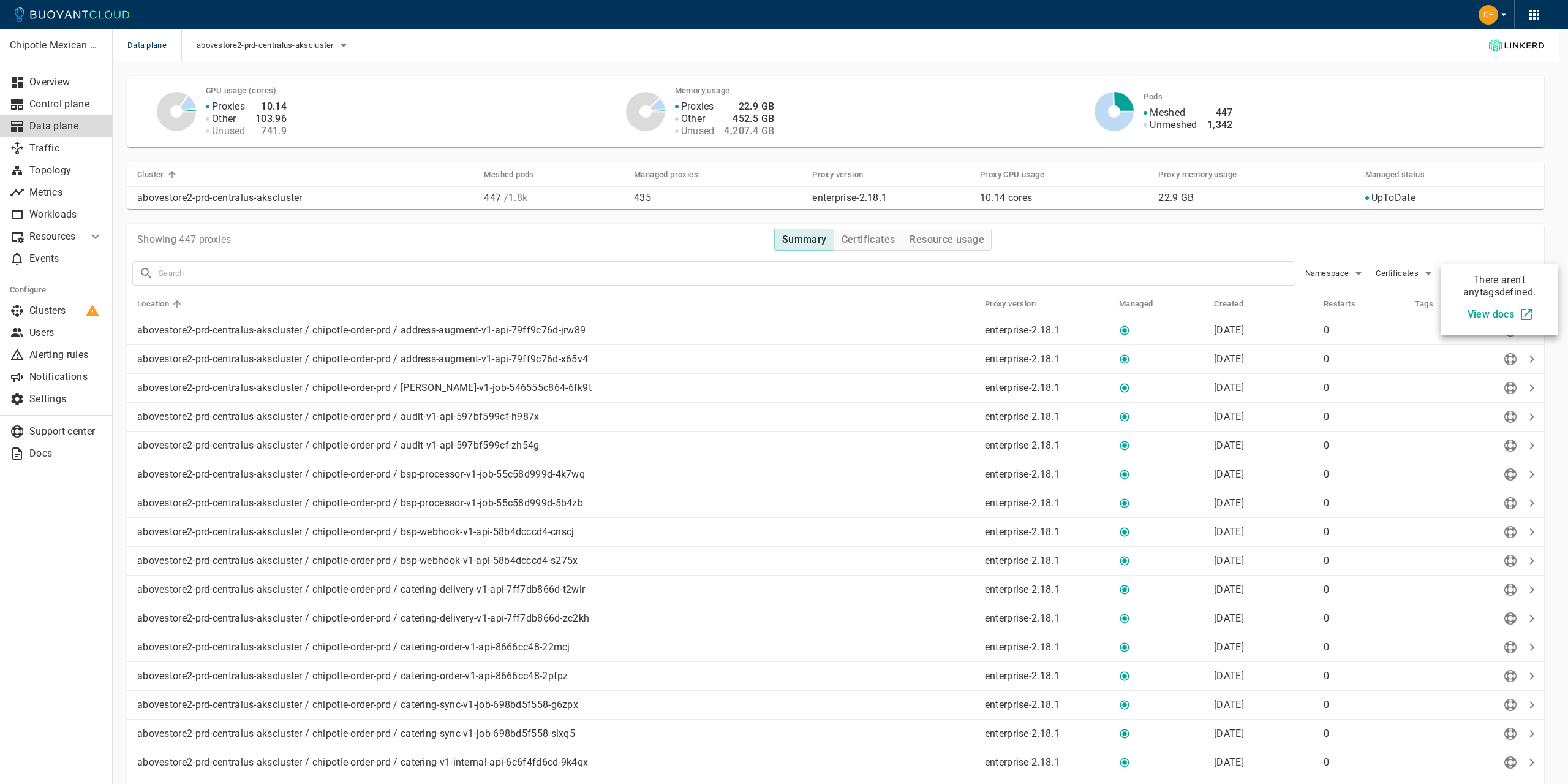
click at [1510, 248] on div at bounding box center [784, 392] width 1568 height 784
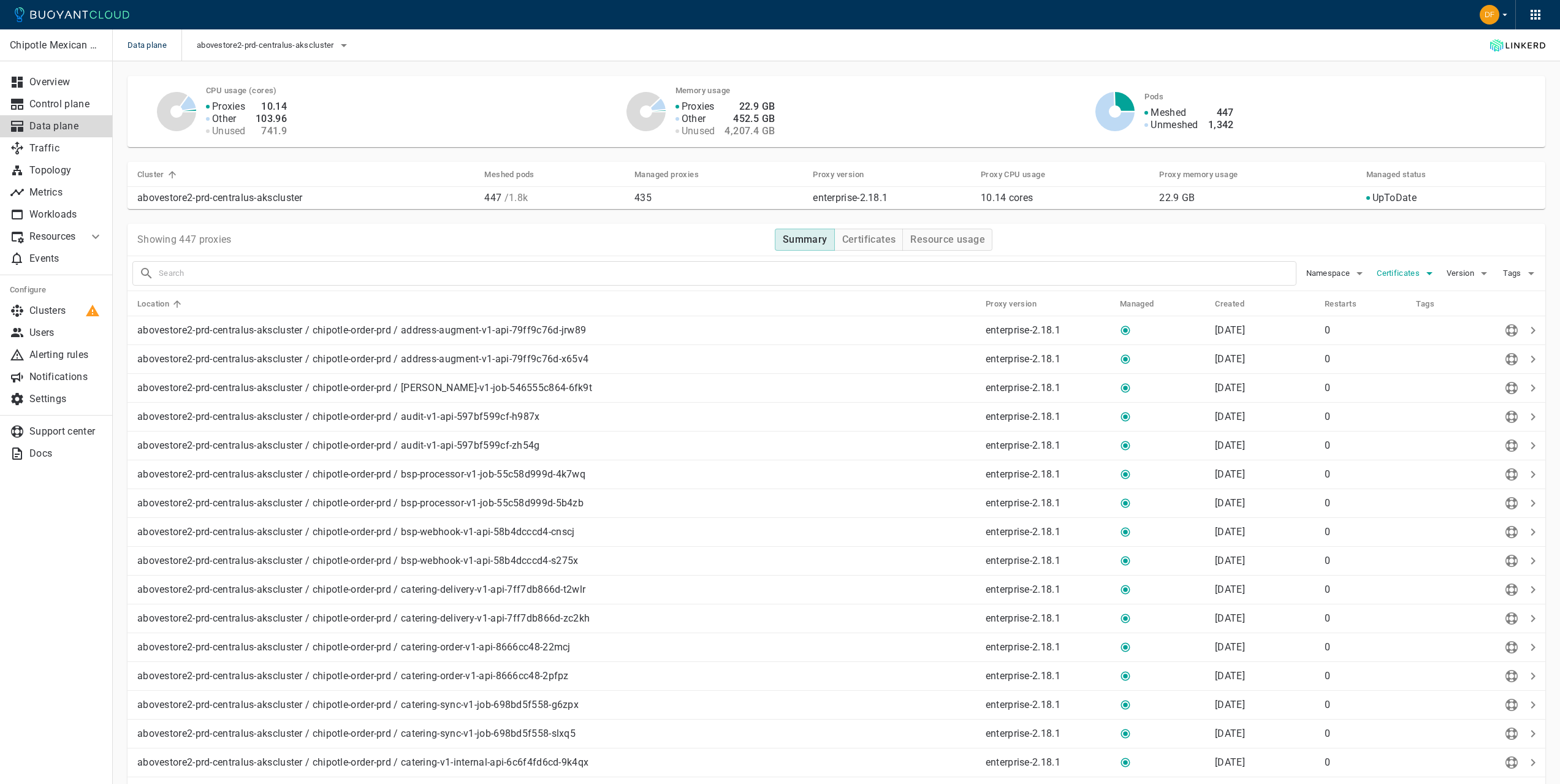
click at [1422, 277] on icon "button" at bounding box center [1429, 273] width 15 height 15
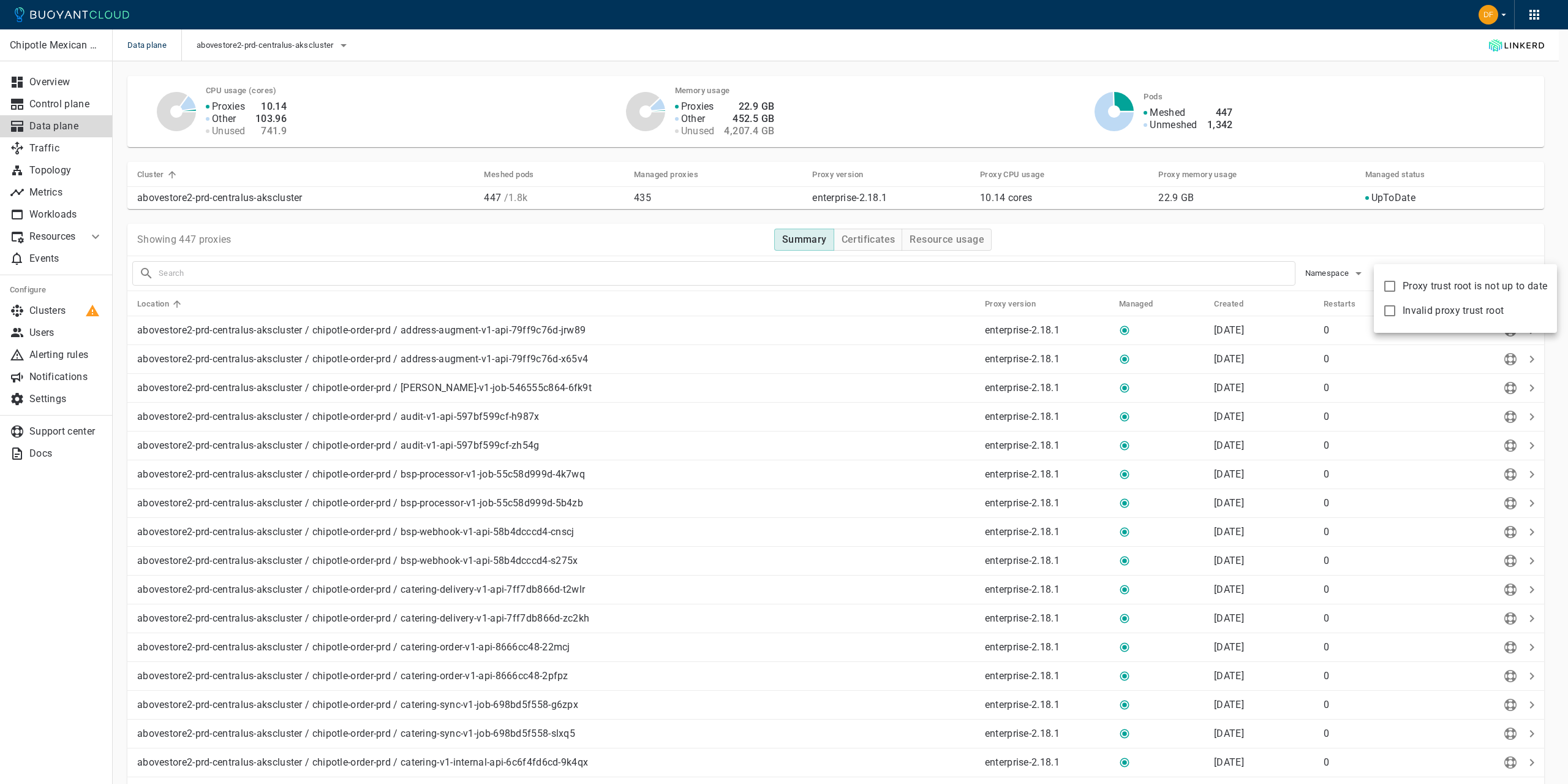
click at [1418, 229] on div at bounding box center [784, 392] width 1568 height 784
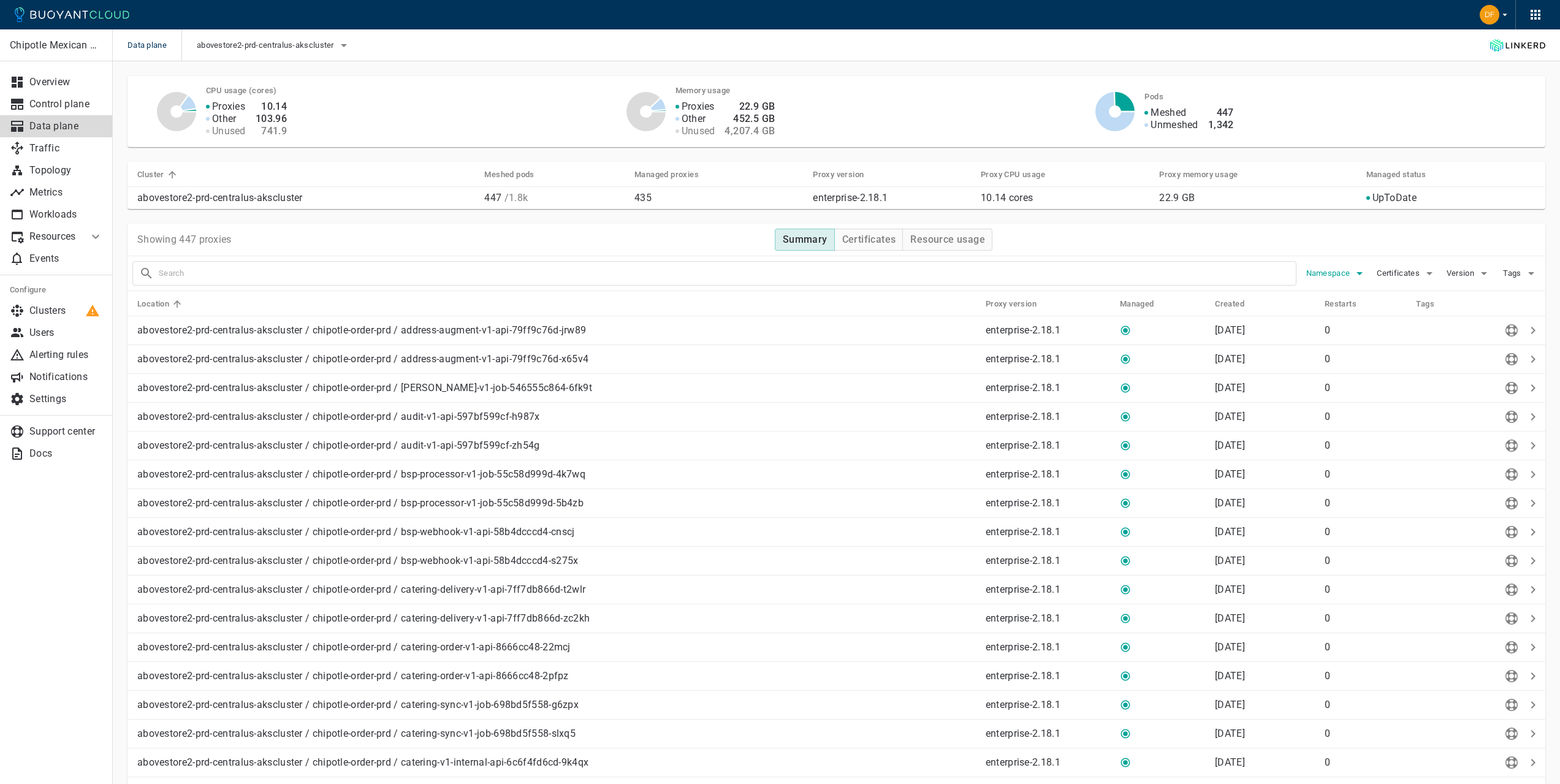
click at [1348, 270] on span "Namespace" at bounding box center [1330, 273] width 47 height 10
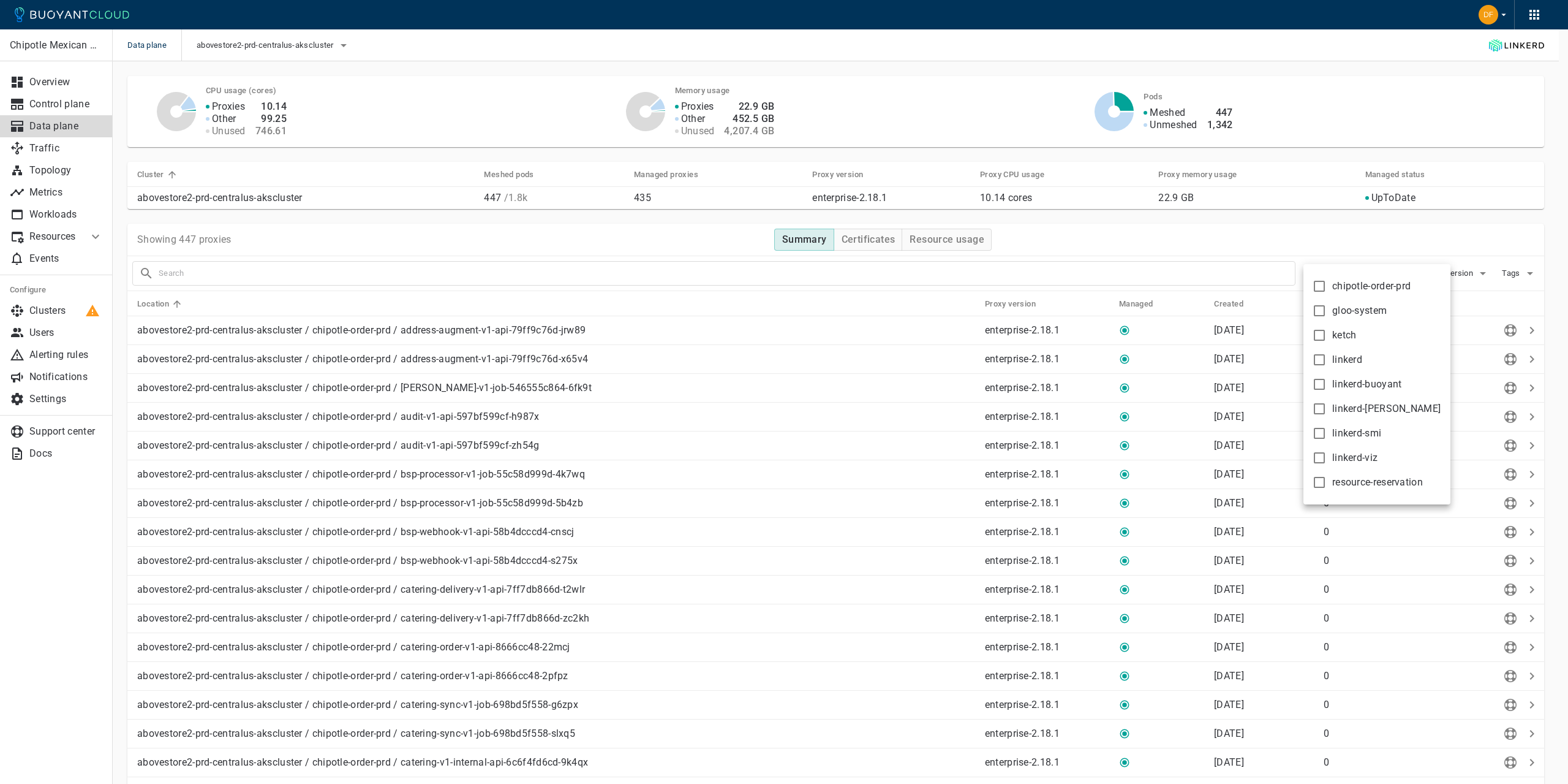
click at [1348, 230] on div at bounding box center [784, 392] width 1568 height 784
